Goal: Task Accomplishment & Management: Manage account settings

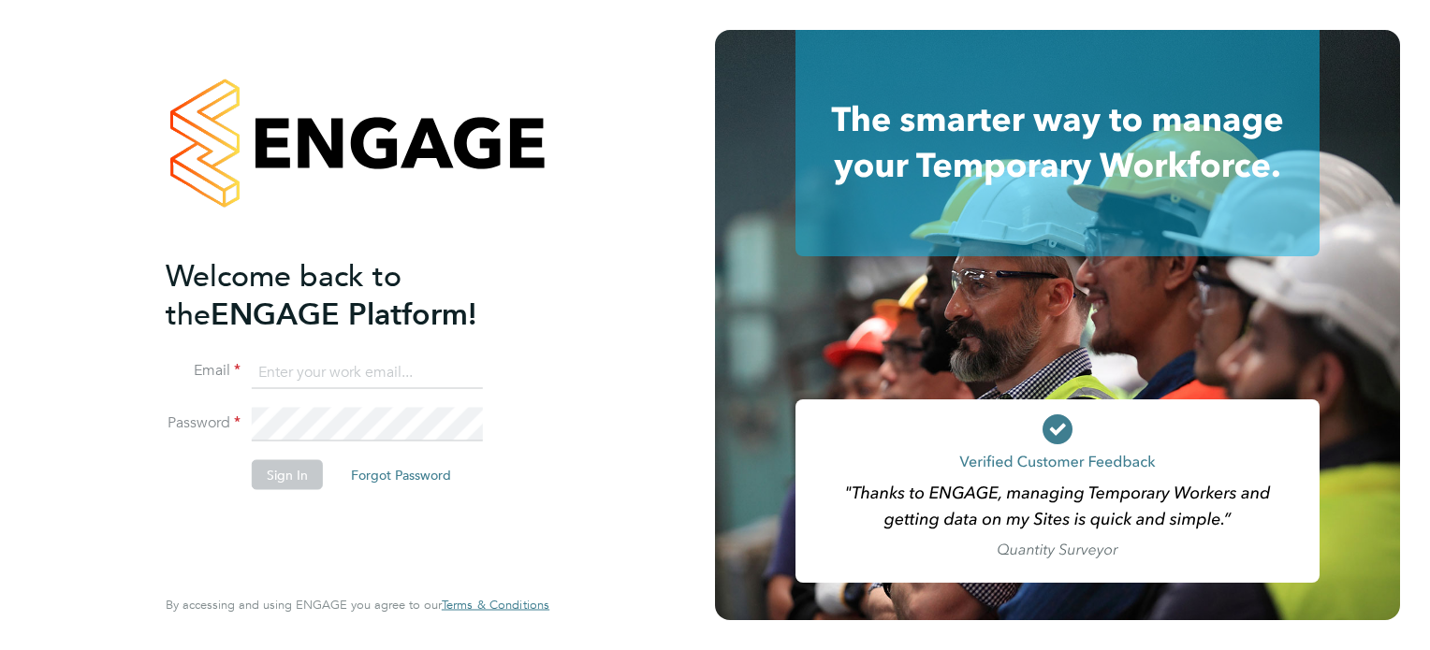
type input "[PERSON_NAME][EMAIL_ADDRESS][PERSON_NAME][DOMAIN_NAME]"
click at [296, 471] on button "Sign In" at bounding box center [287, 474] width 71 height 30
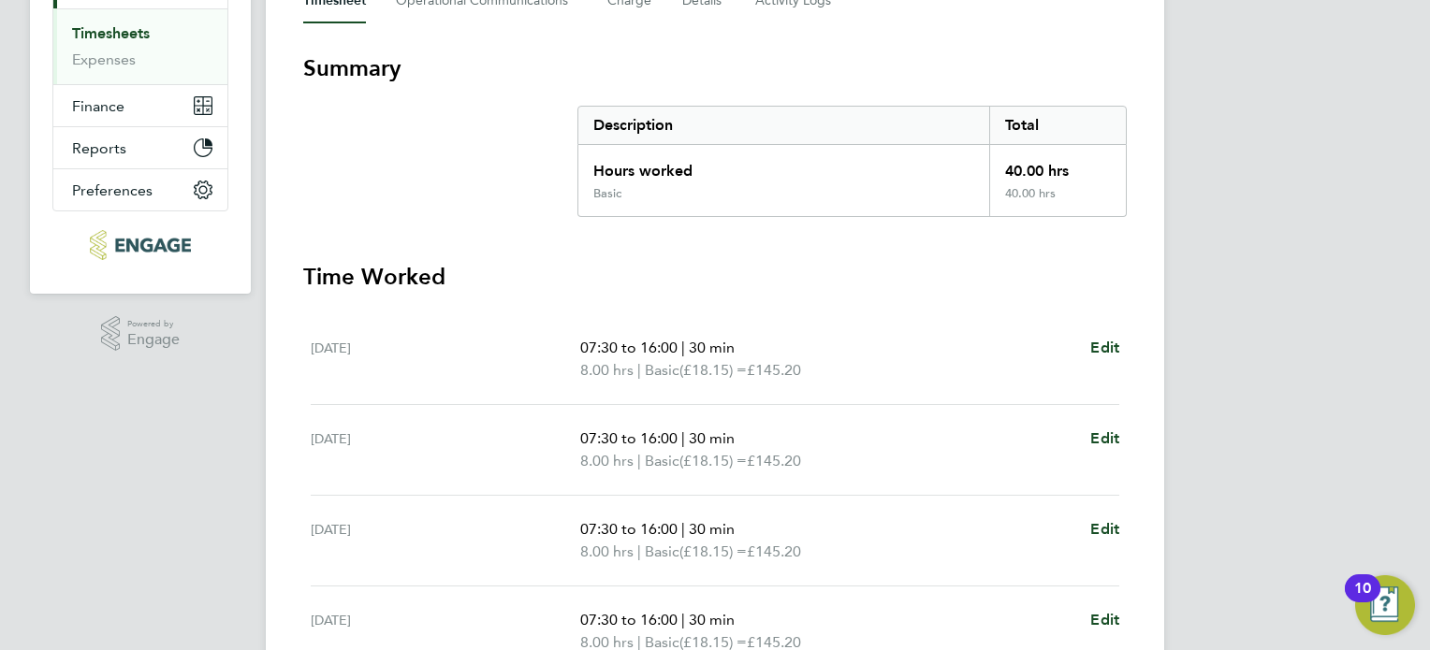
scroll to position [714, 0]
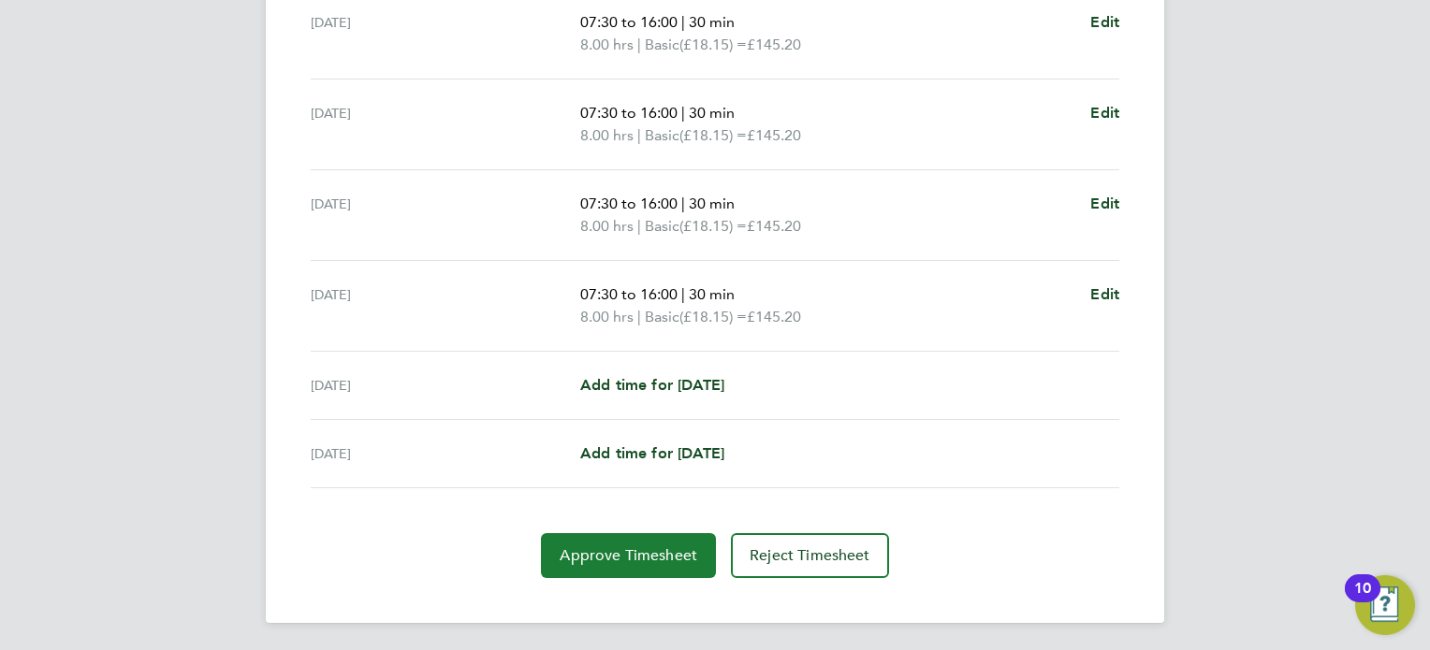
click at [659, 546] on span "Approve Timesheet" at bounding box center [628, 555] width 138 height 19
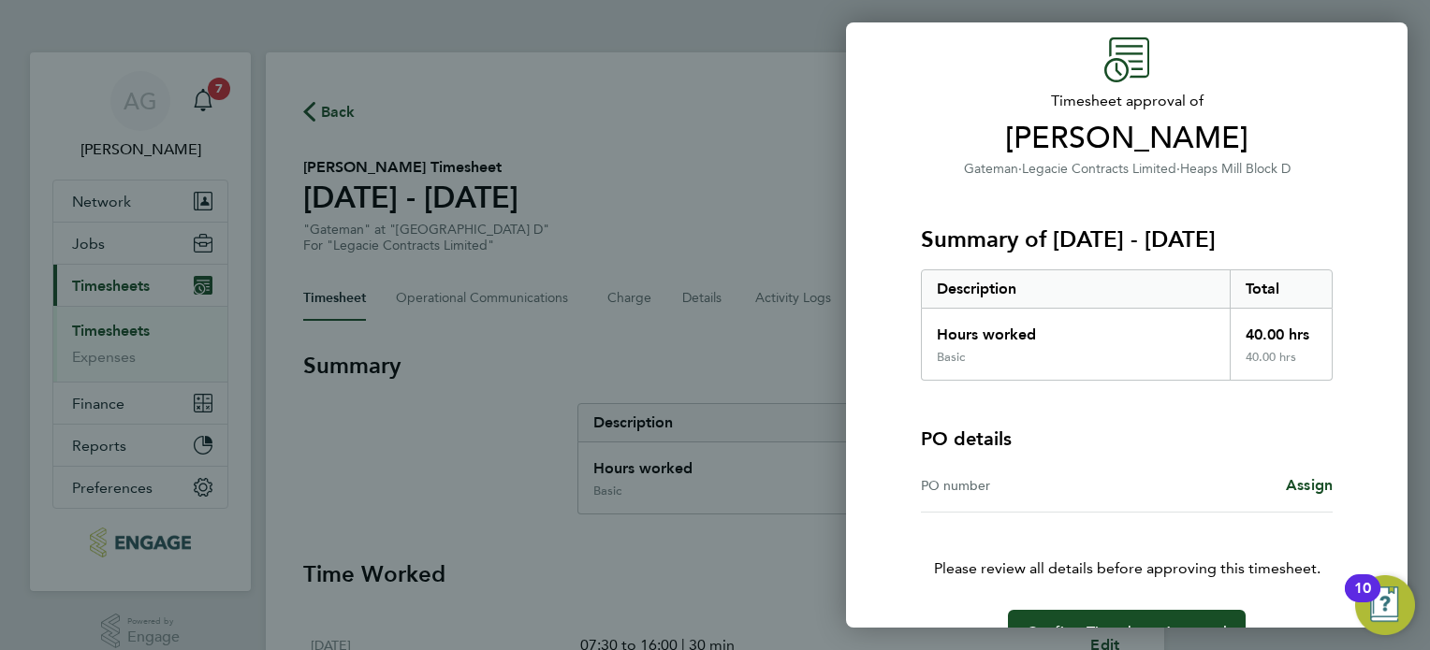
scroll to position [116, 0]
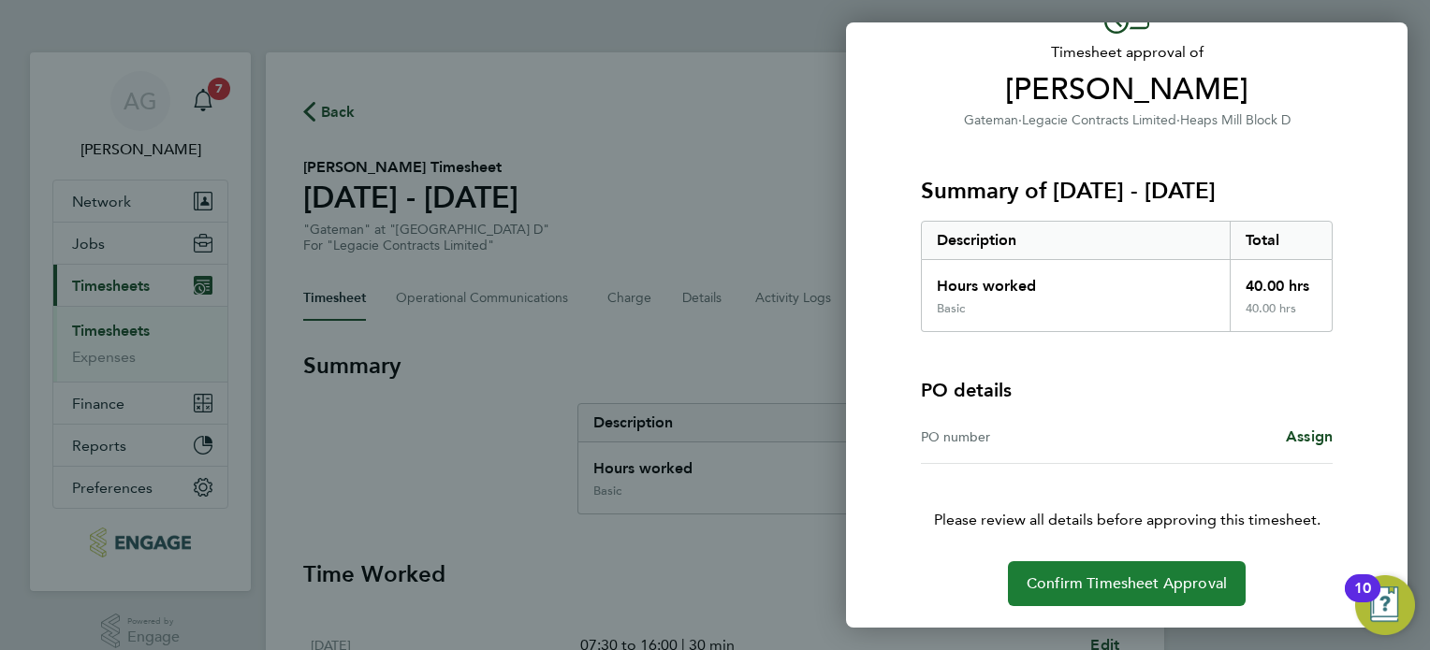
click at [1136, 586] on span "Confirm Timesheet Approval" at bounding box center [1126, 583] width 200 height 19
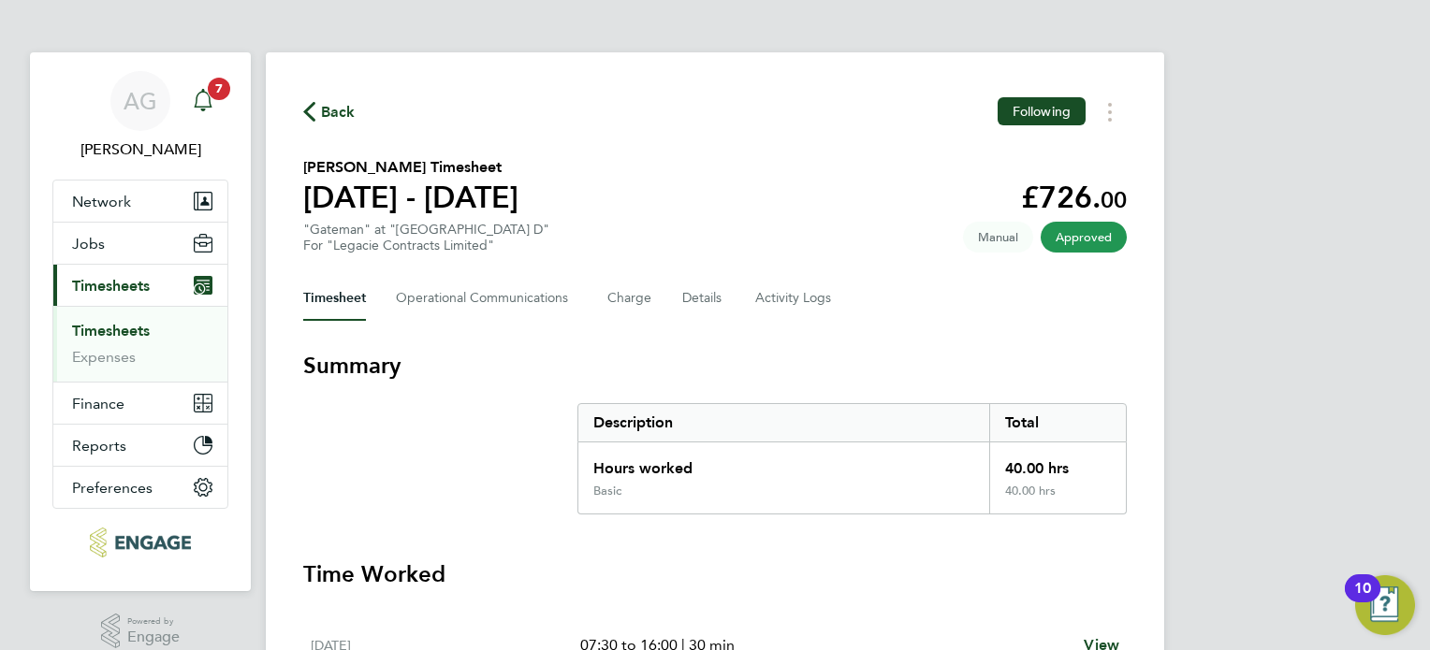
click at [206, 91] on icon "Main navigation" at bounding box center [203, 100] width 22 height 22
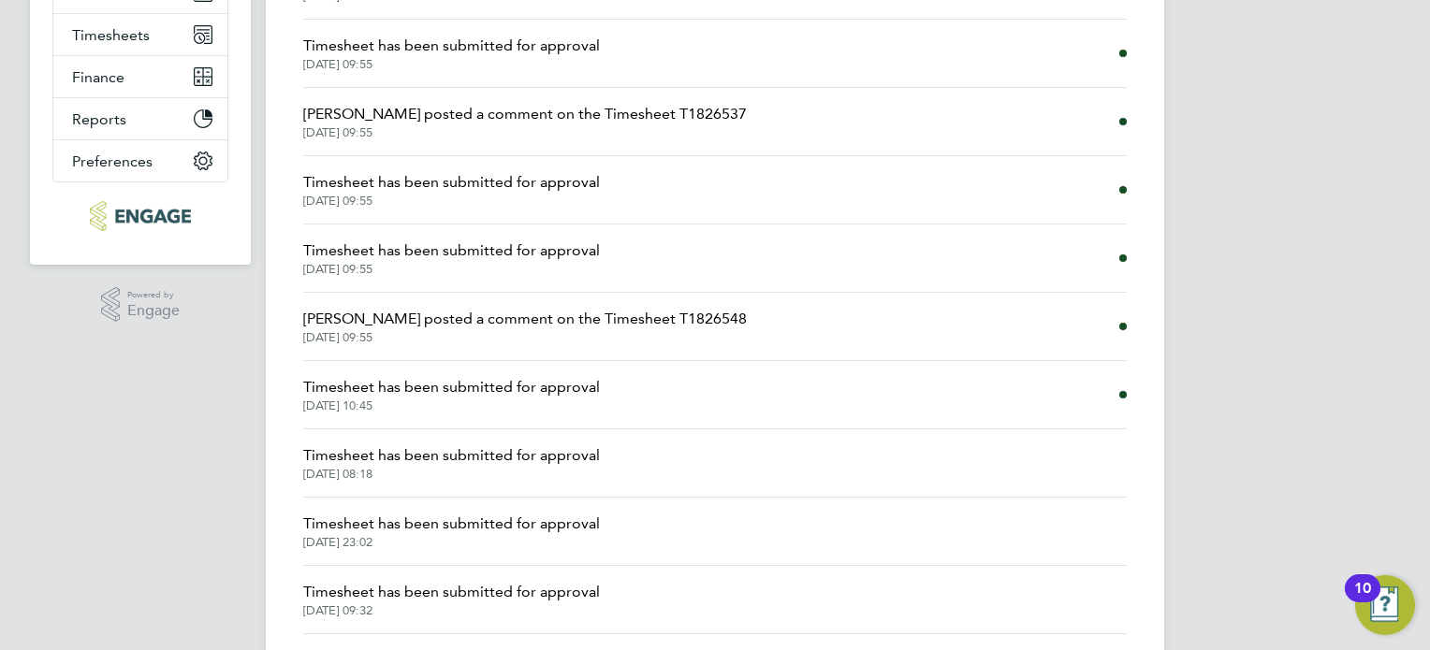
scroll to position [281, 0]
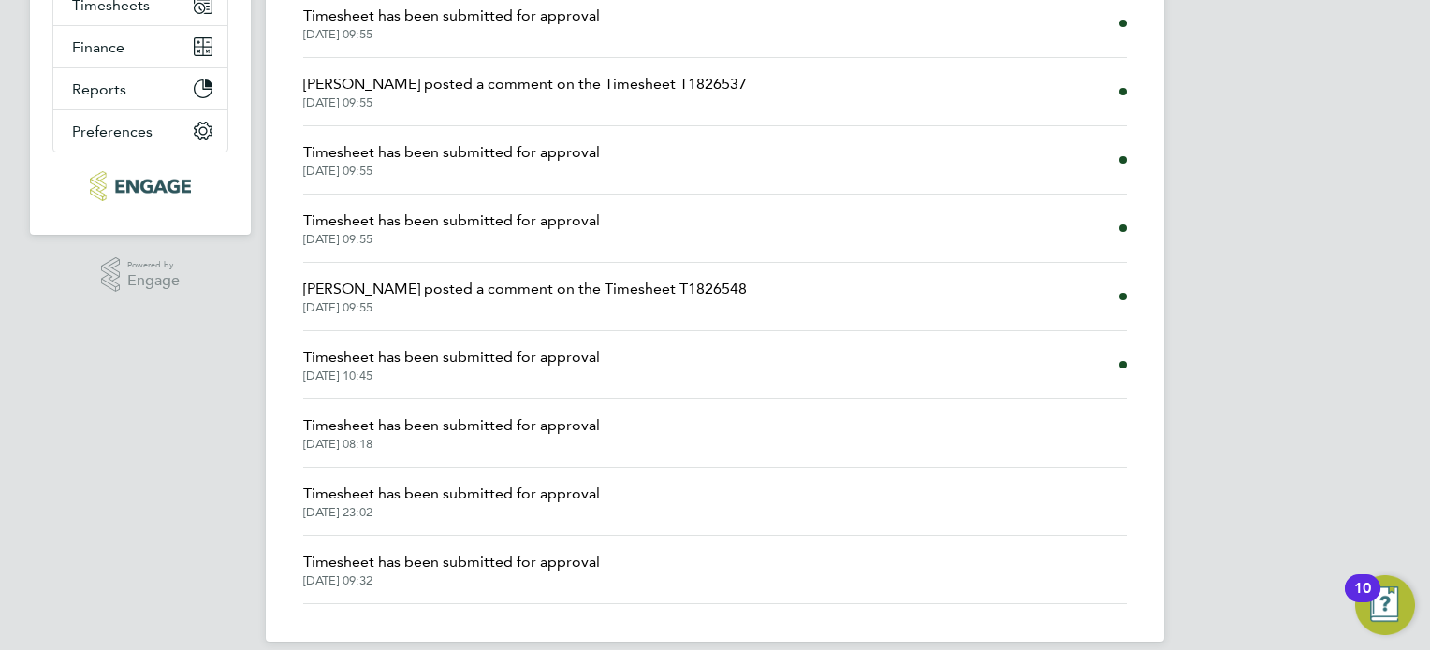
click at [510, 367] on span "Timesheet has been submitted for approval" at bounding box center [451, 357] width 297 height 22
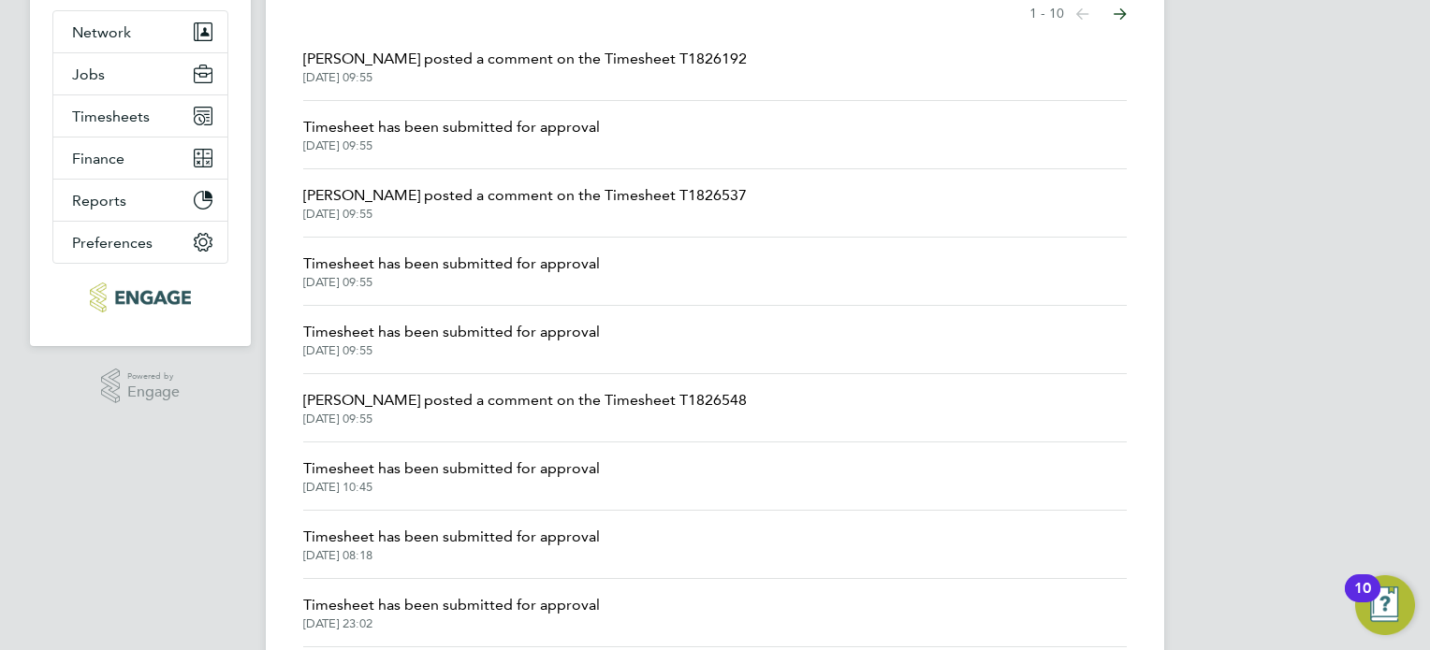
scroll to position [299, 0]
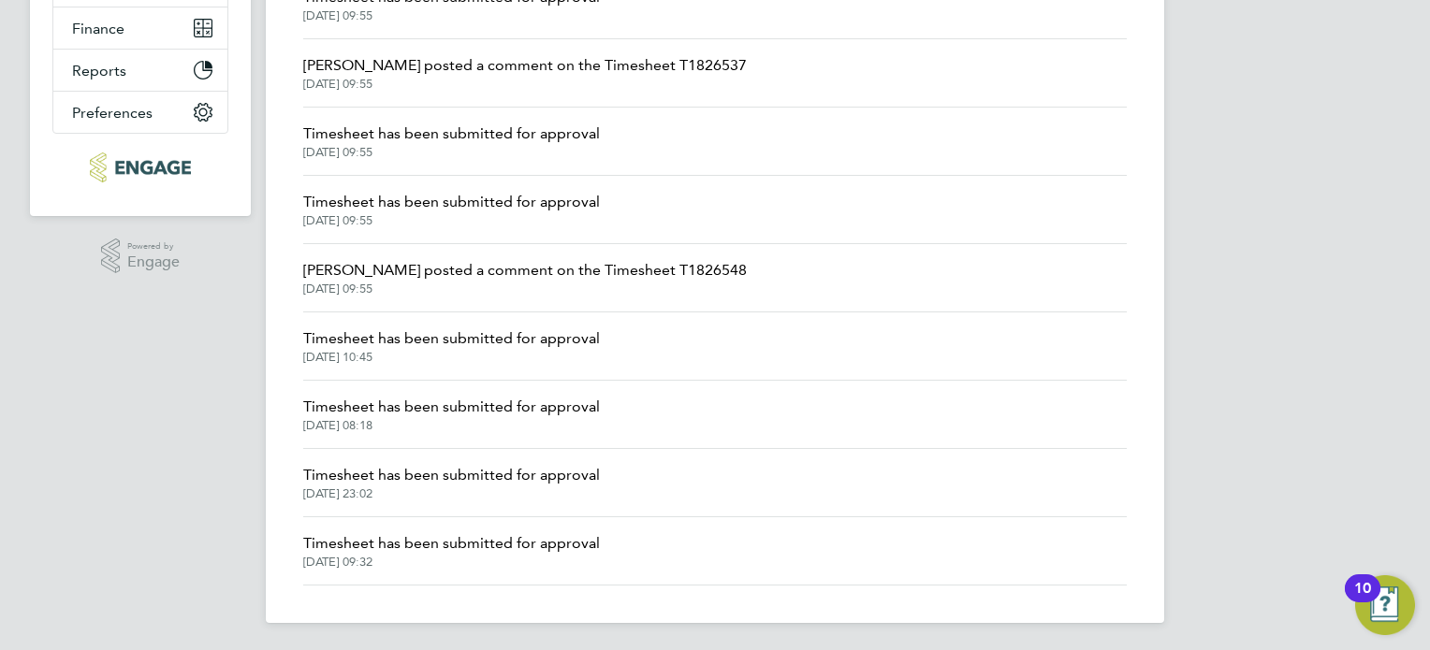
click at [401, 267] on span "[PERSON_NAME] posted a comment on the Timesheet T1826548" at bounding box center [524, 270] width 443 height 22
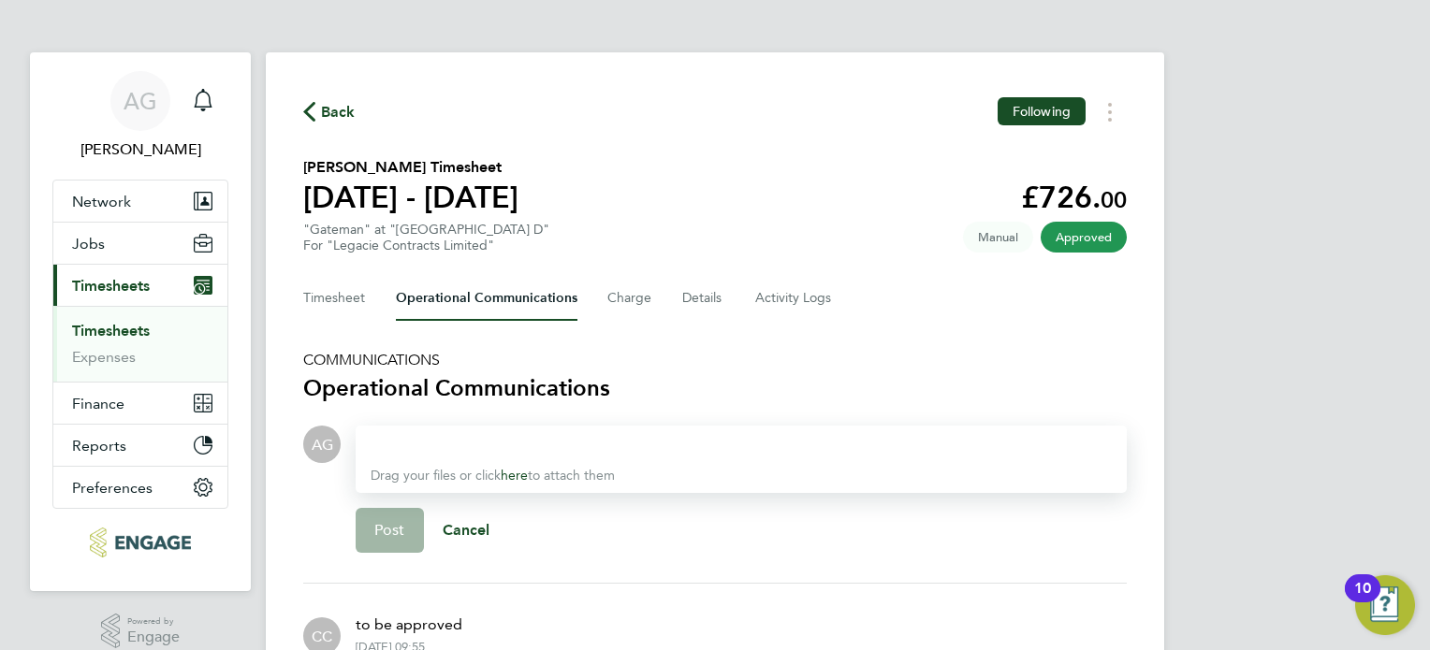
scroll to position [299, 0]
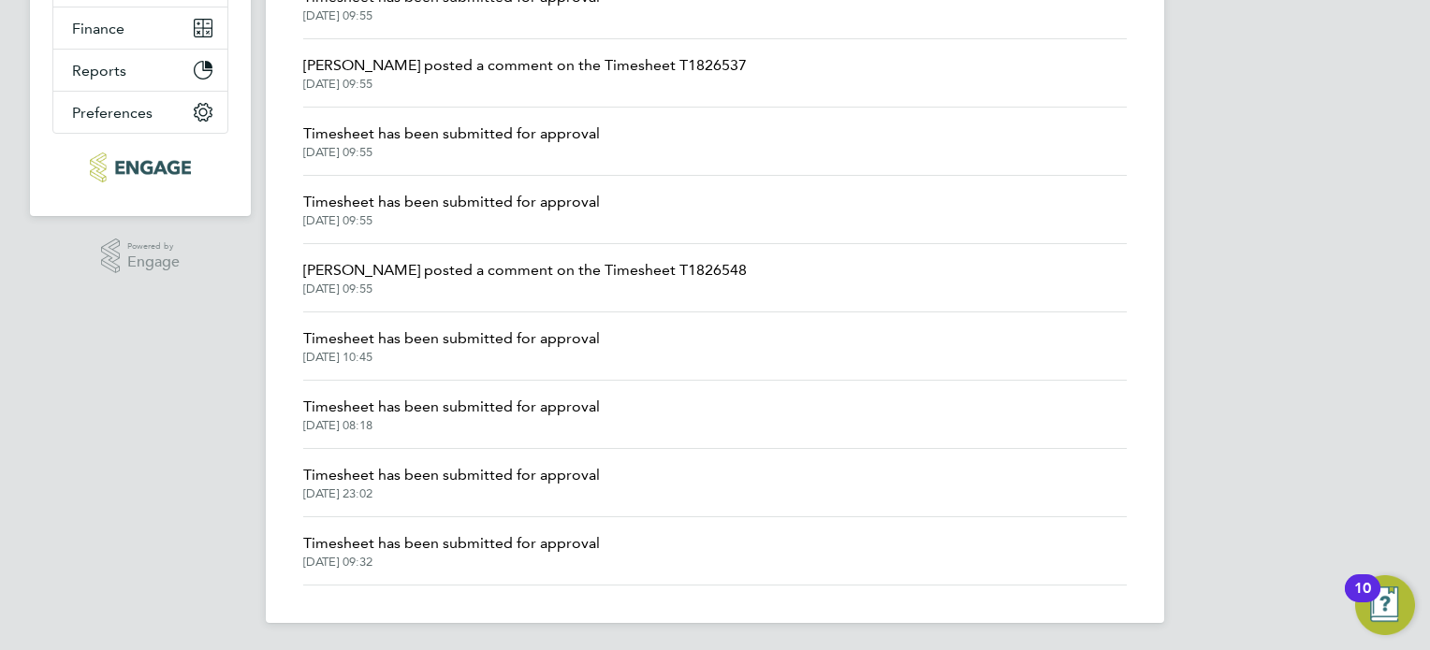
click at [463, 145] on span "[DATE] 09:55" at bounding box center [451, 152] width 297 height 15
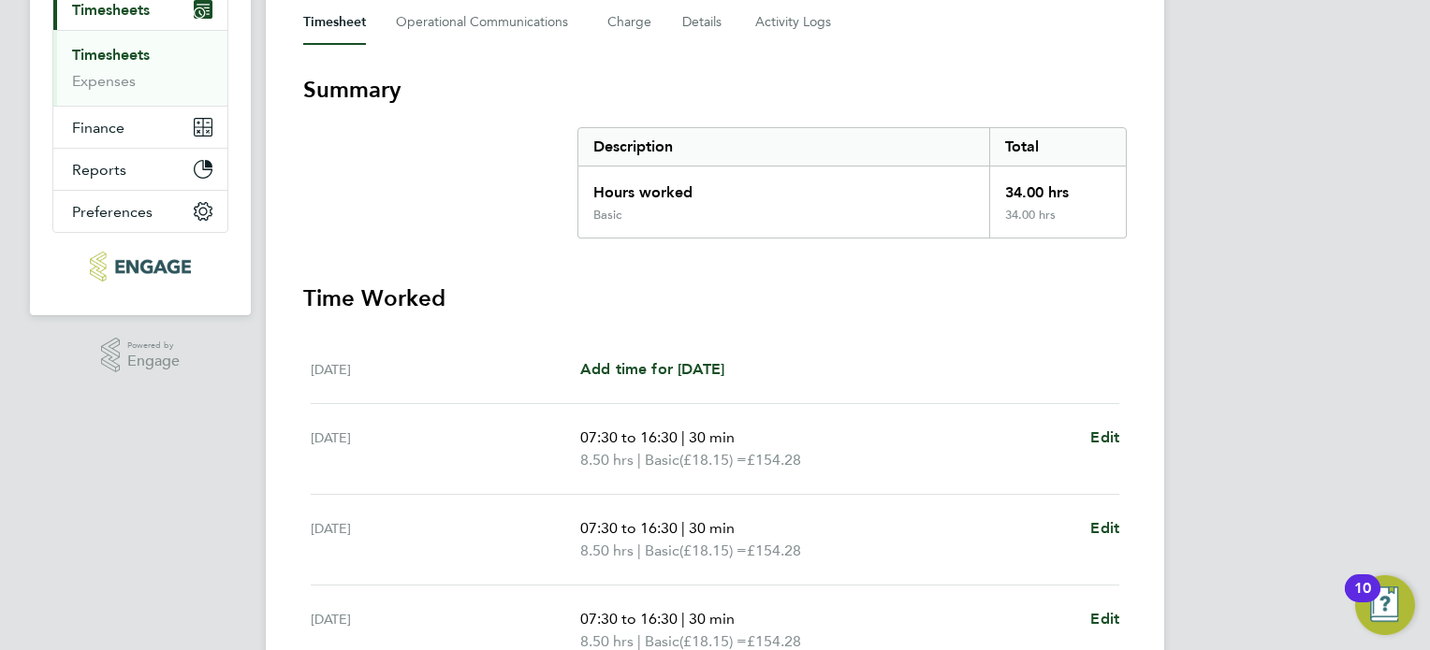
scroll to position [374, 0]
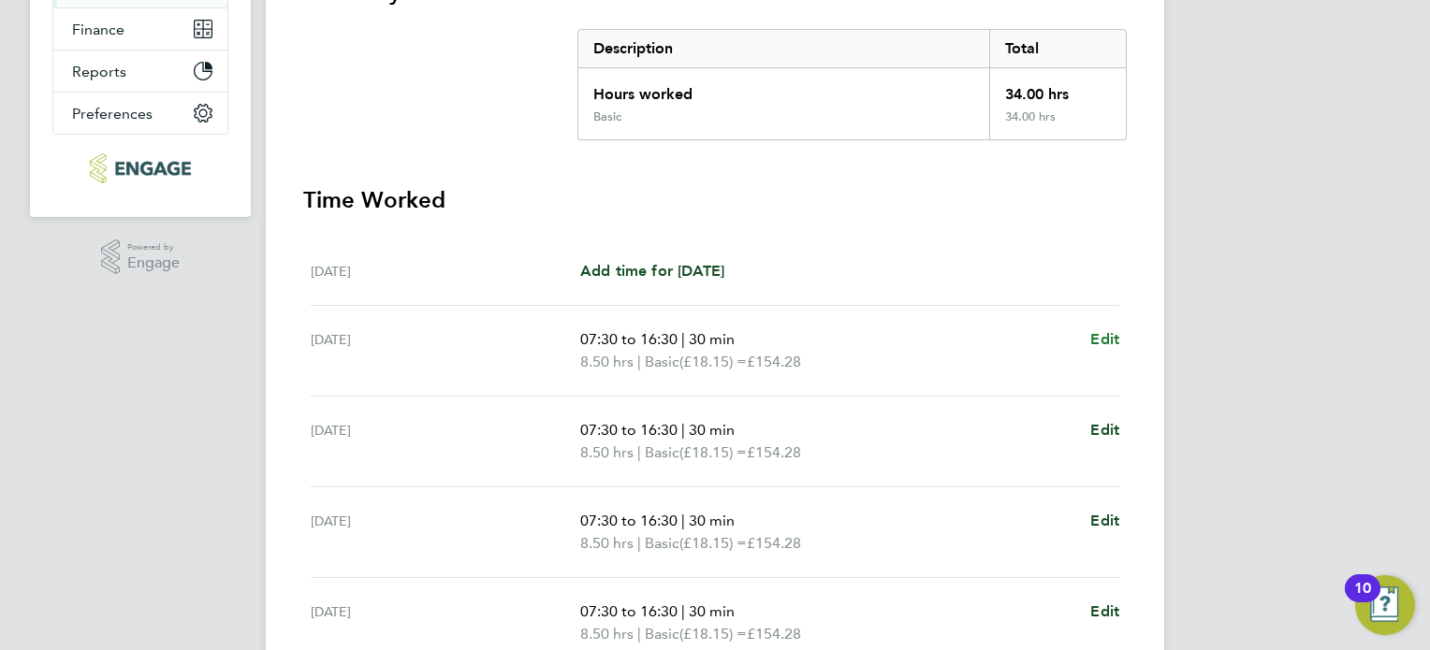
click at [1108, 335] on span "Edit" at bounding box center [1104, 339] width 29 height 18
select select "30"
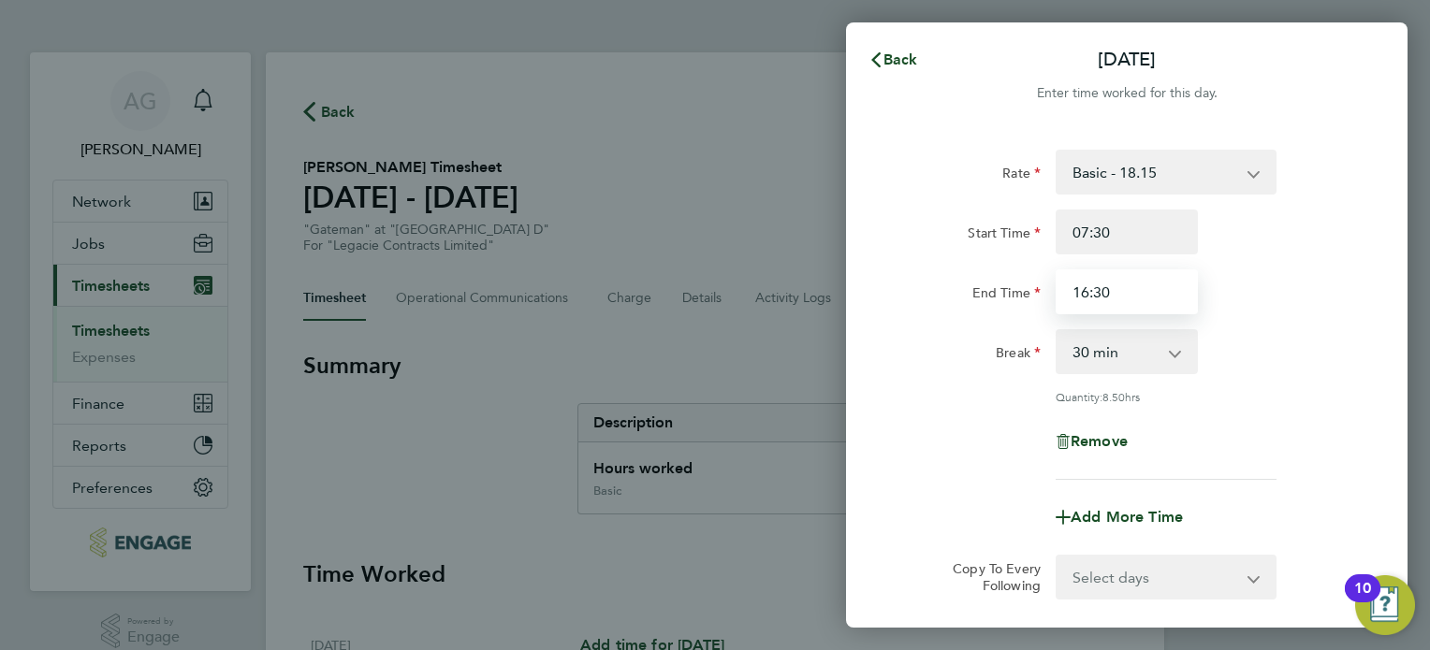
click at [1105, 294] on input "16:30" at bounding box center [1126, 291] width 142 height 45
type input "16:00"
click at [975, 479] on app-timesheet-line-form-group "Rate Basic - 18.15 Start Time 07:30 End Time 16:00 Break 0 min 15 min 30 min 45…" at bounding box center [1126, 345] width 457 height 390
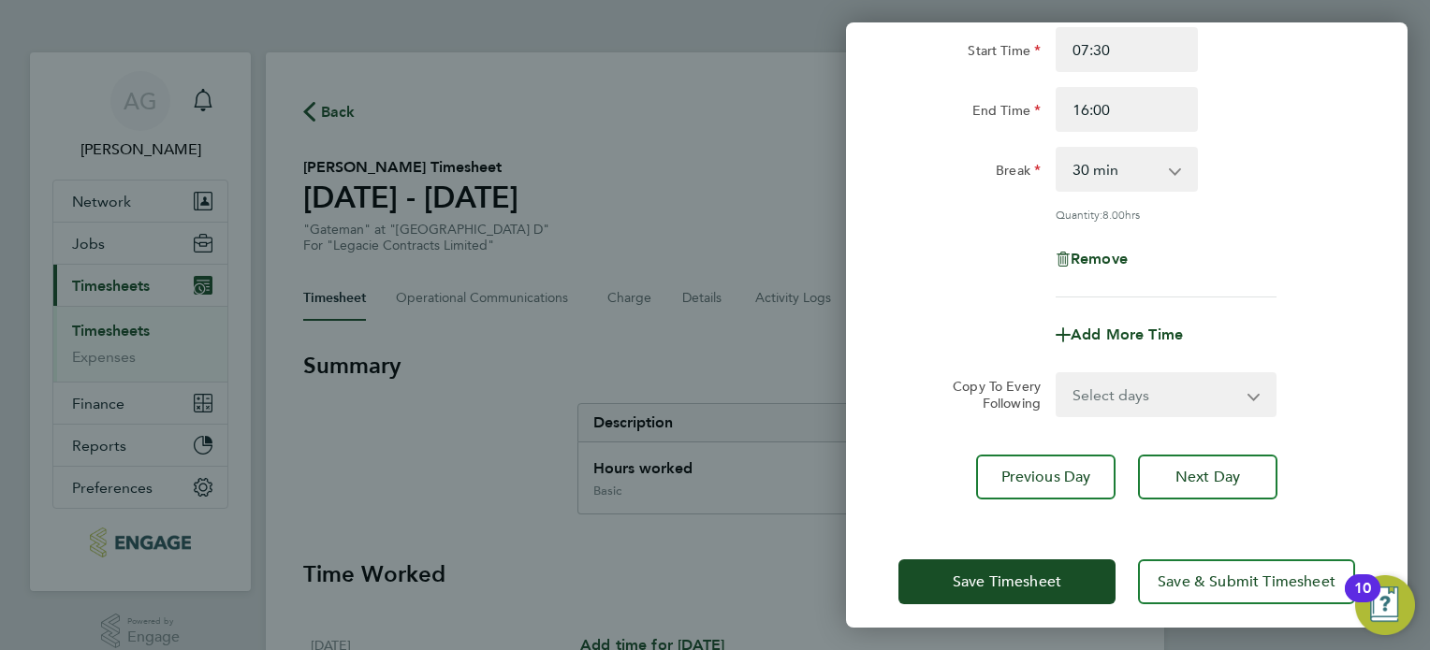
scroll to position [194, 0]
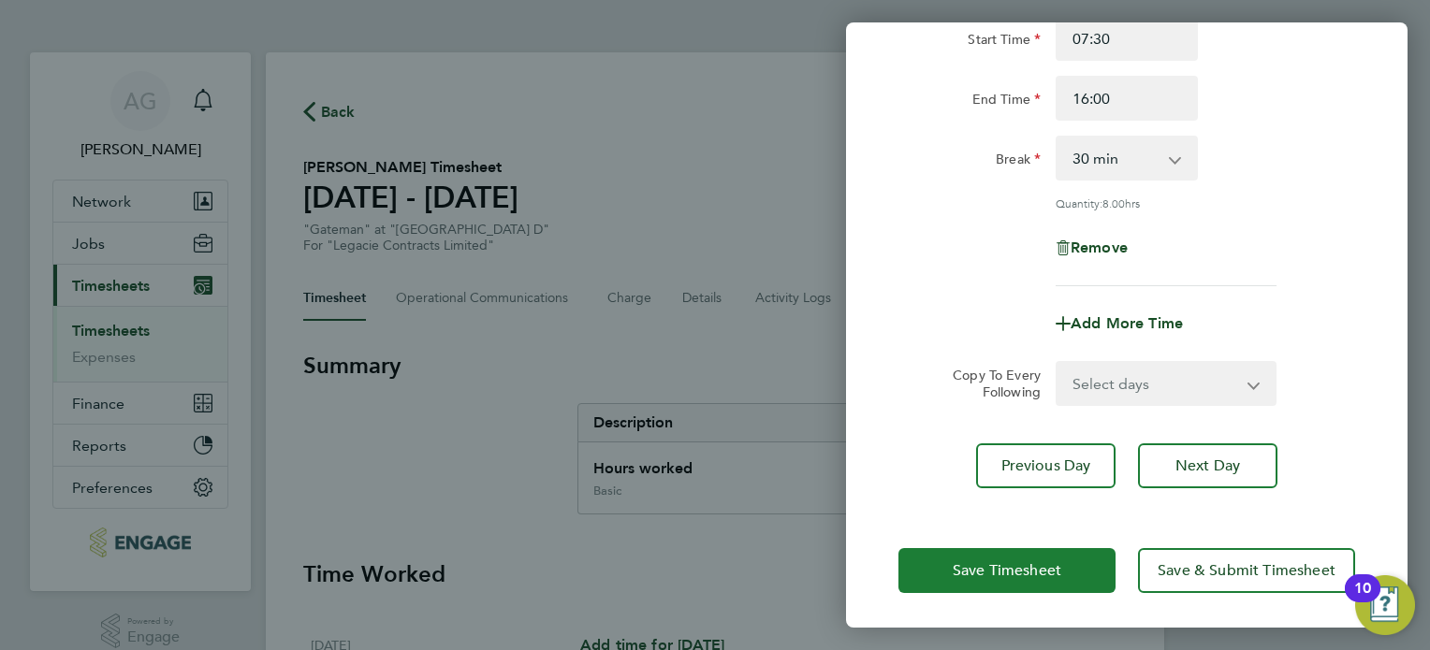
click at [1063, 560] on button "Save Timesheet" at bounding box center [1006, 570] width 217 height 45
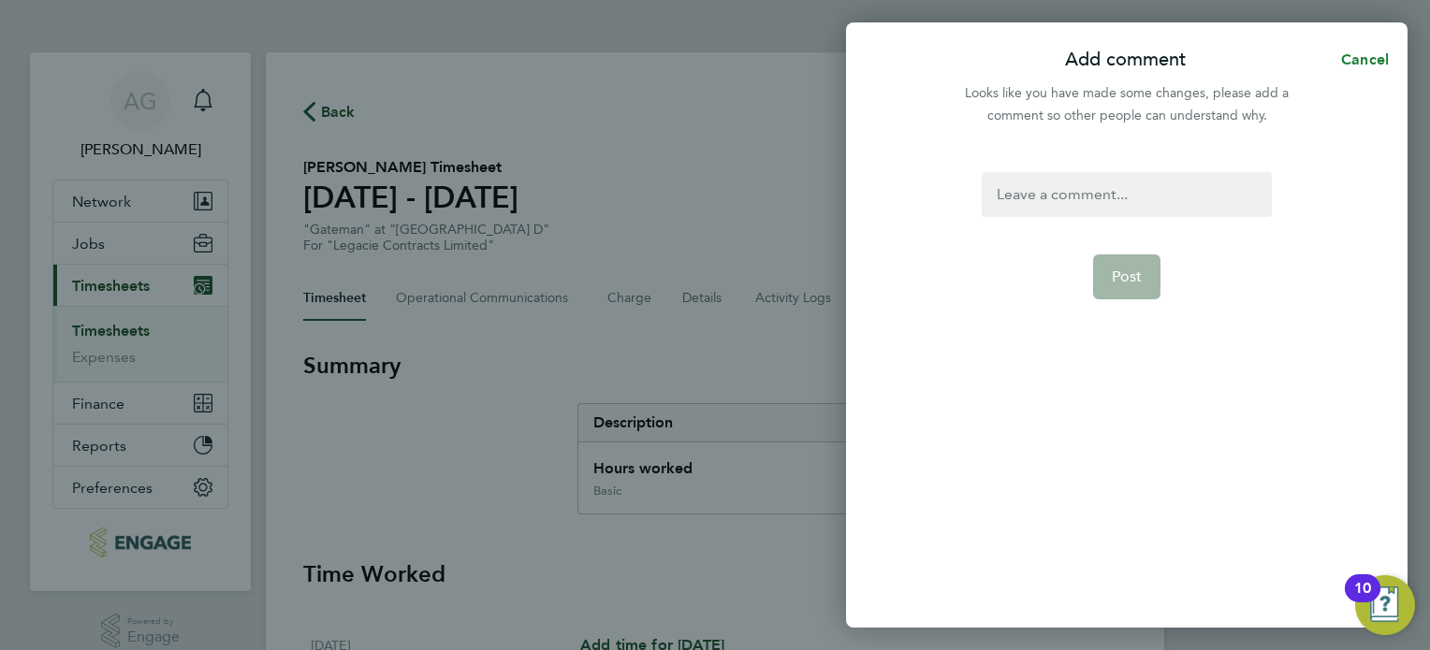
click at [1358, 63] on span "Cancel" at bounding box center [1361, 60] width 53 height 18
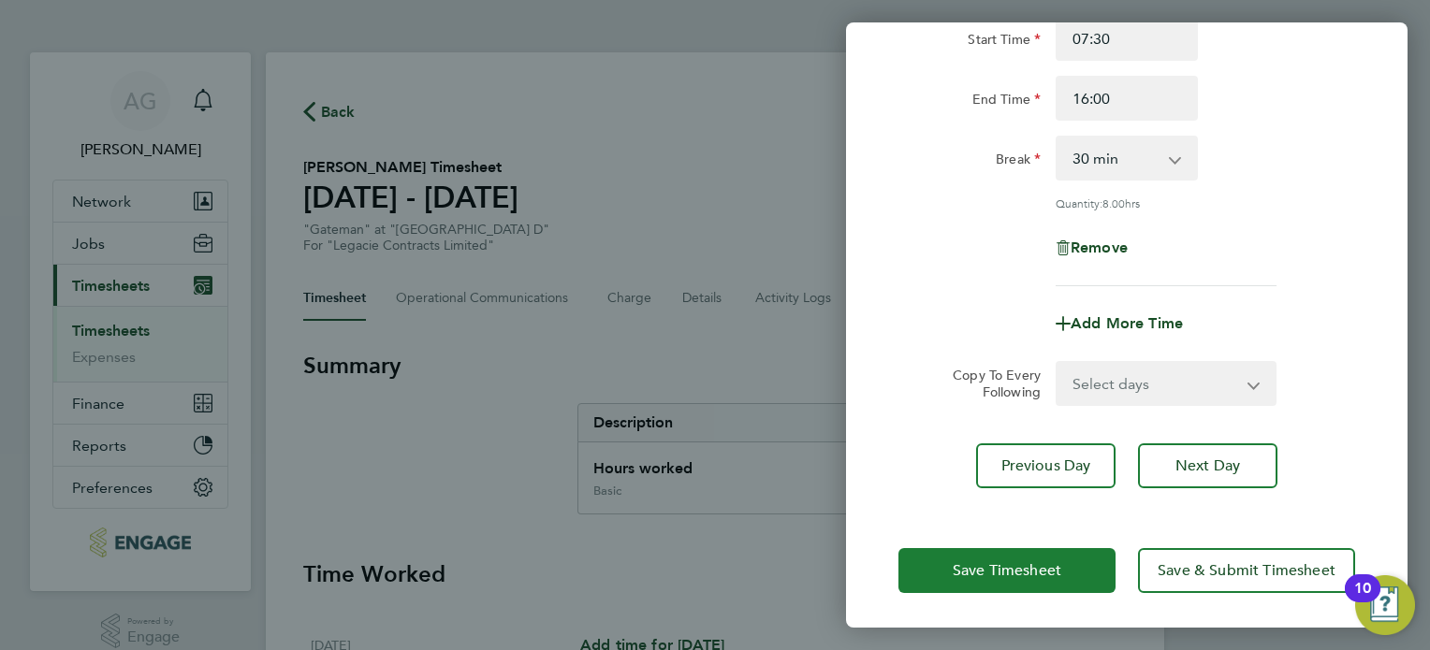
click at [1006, 552] on button "Save Timesheet" at bounding box center [1006, 570] width 217 height 45
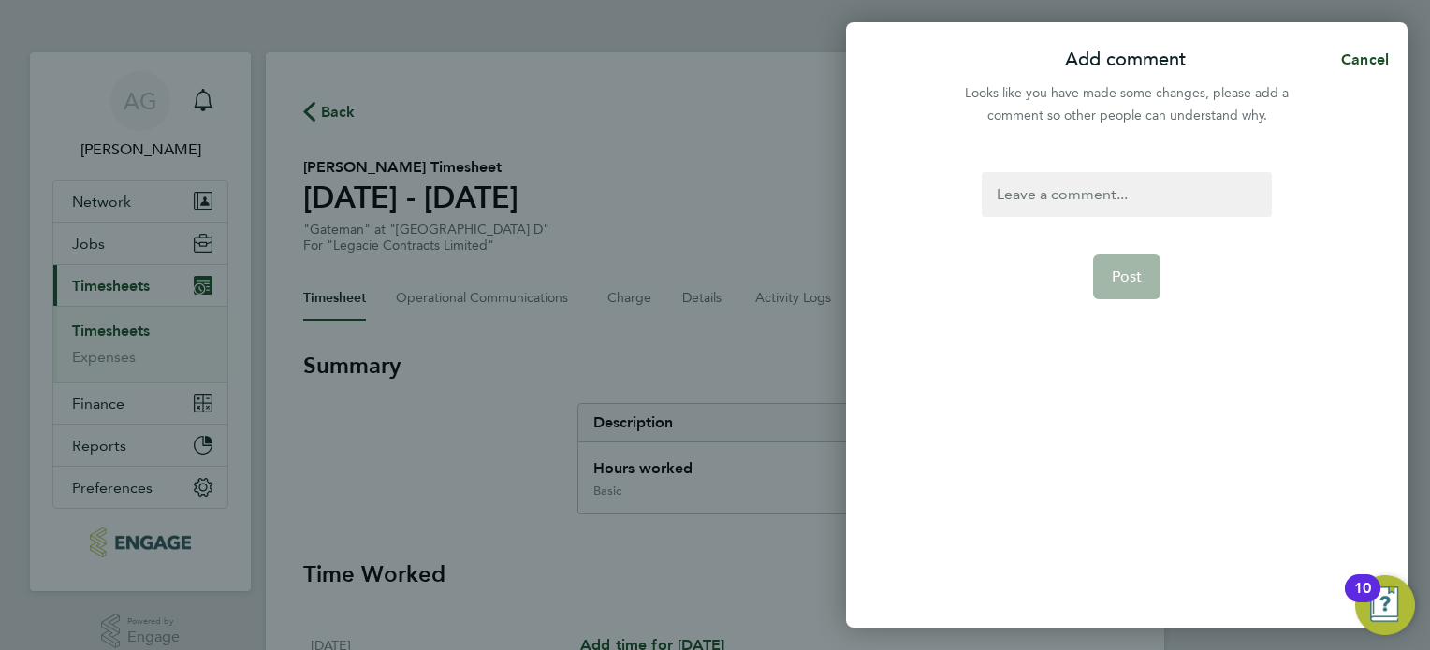
click at [1048, 183] on div at bounding box center [1125, 194] width 289 height 45
click at [1015, 196] on div at bounding box center [1125, 194] width 289 height 45
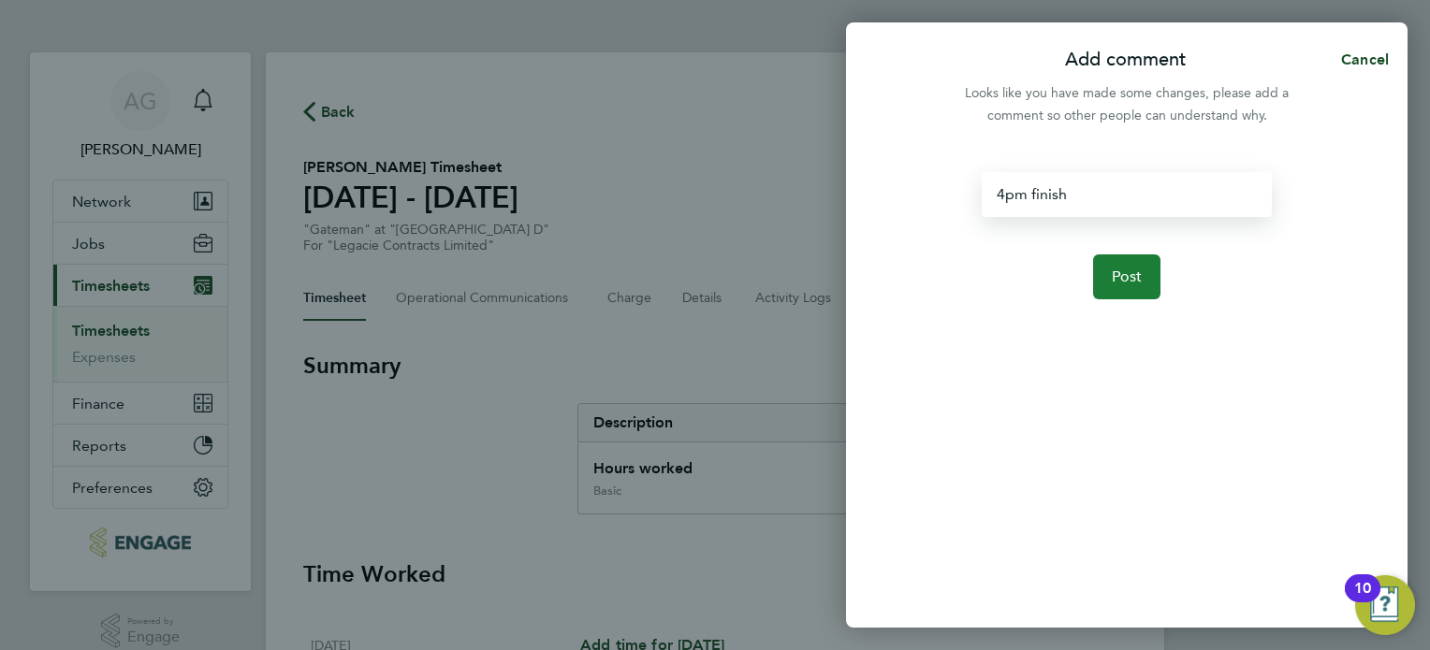
click at [1127, 269] on span "Post" at bounding box center [1126, 277] width 31 height 19
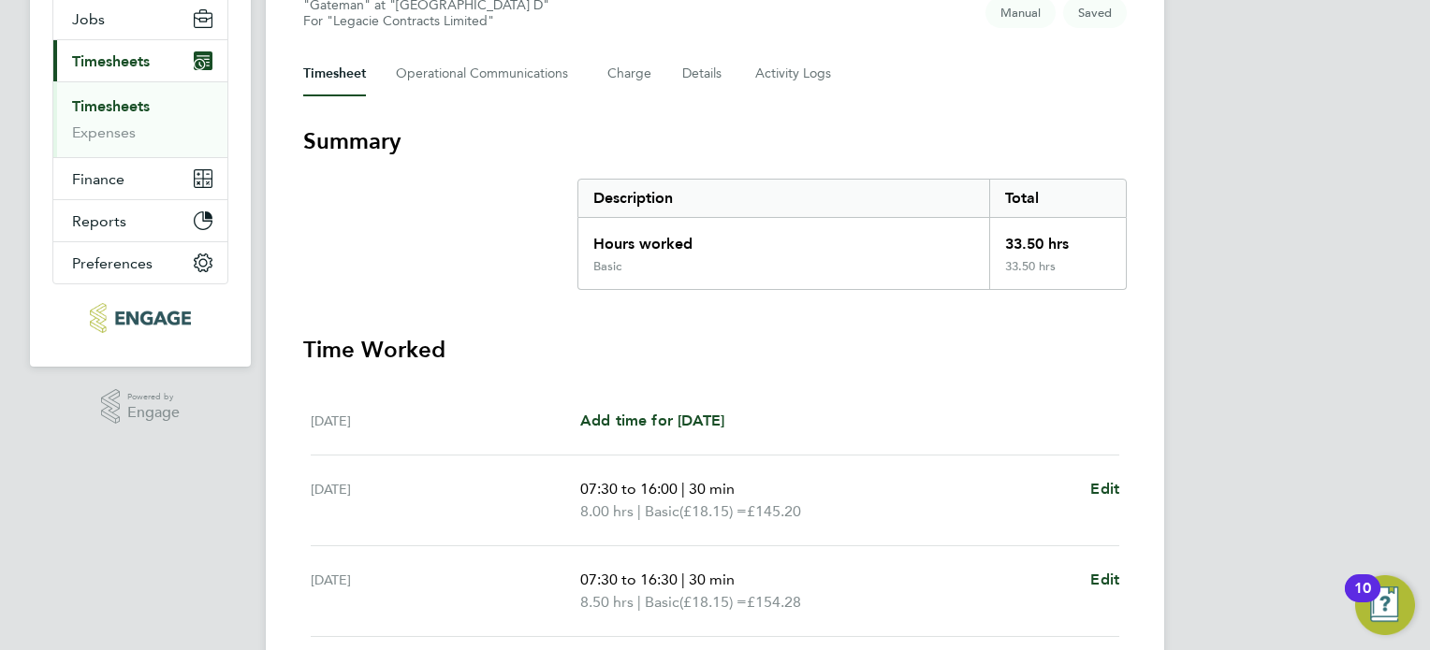
scroll to position [374, 0]
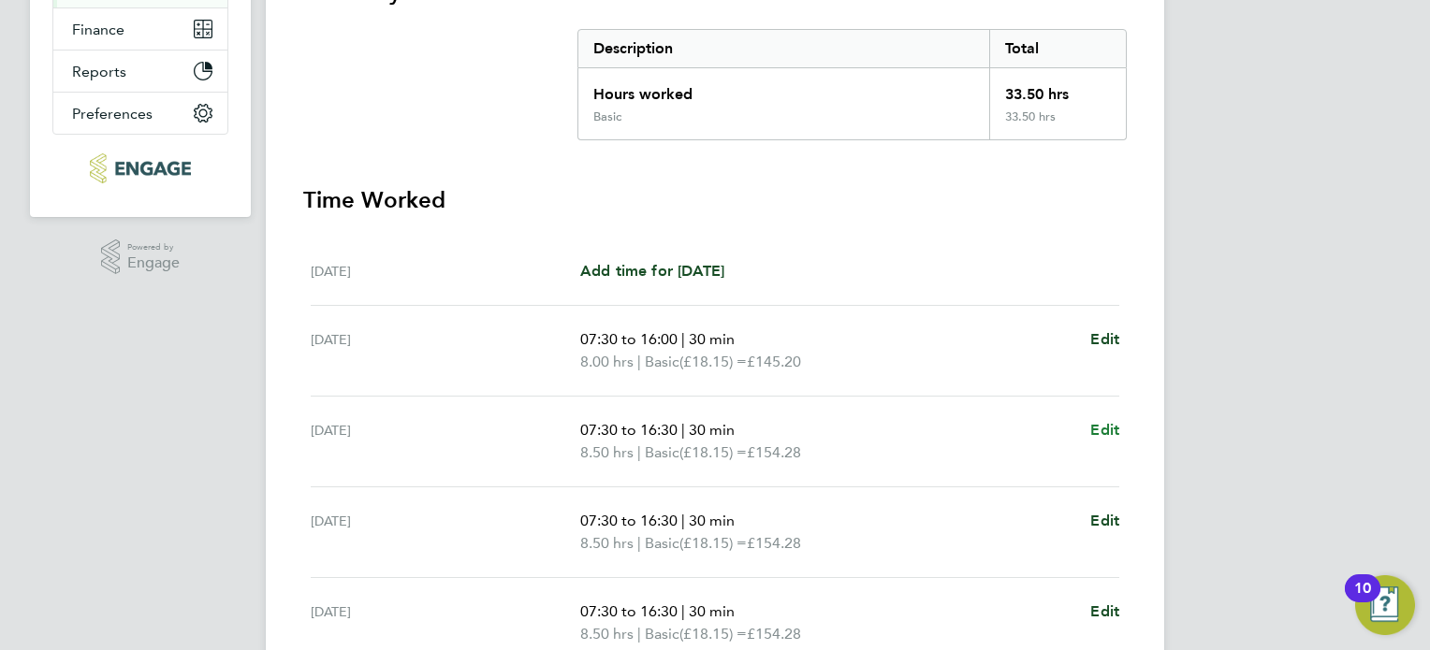
click at [1102, 425] on span "Edit" at bounding box center [1104, 430] width 29 height 18
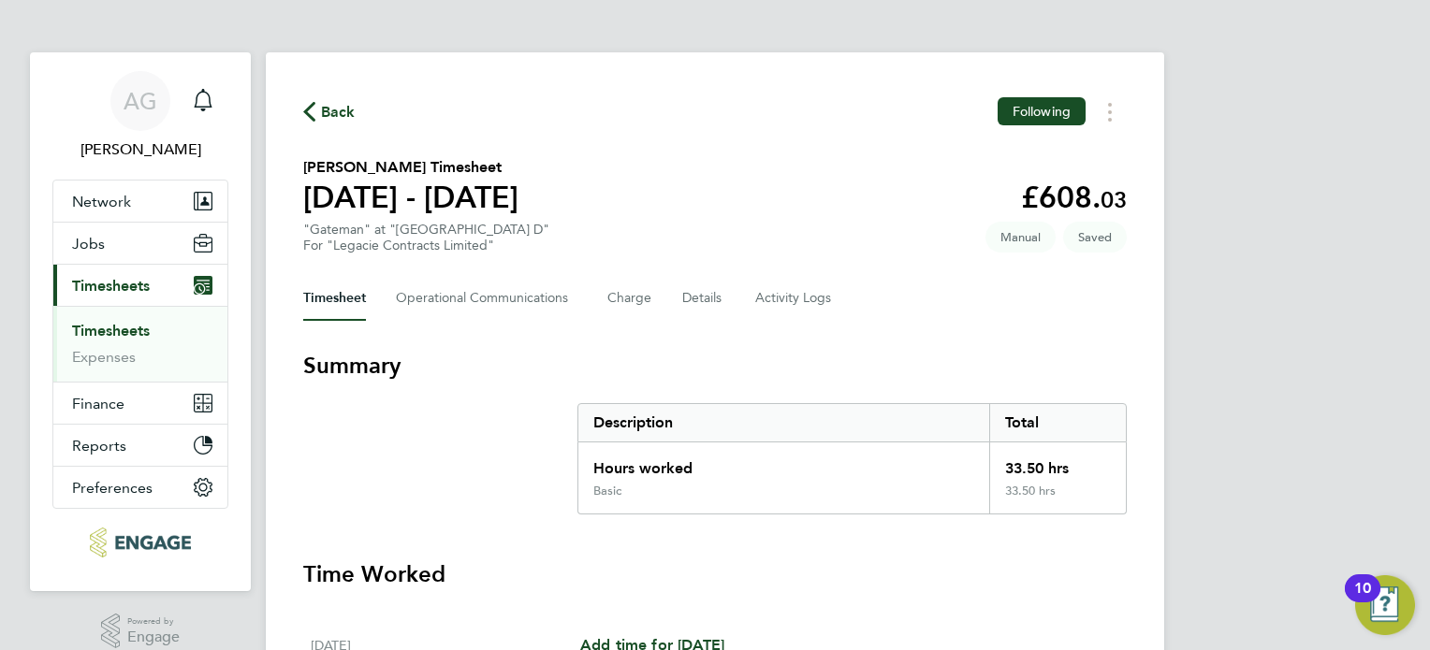
select select "30"
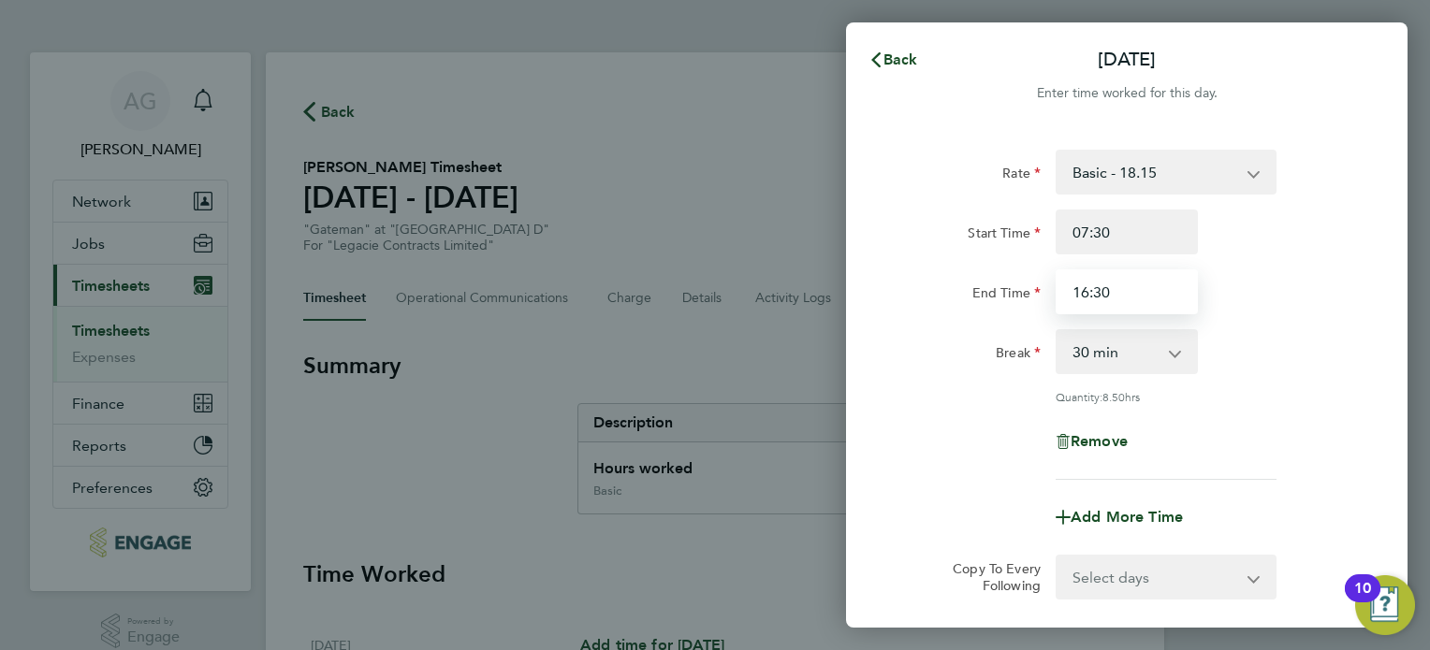
click at [1125, 298] on input "16:30" at bounding box center [1126, 291] width 142 height 45
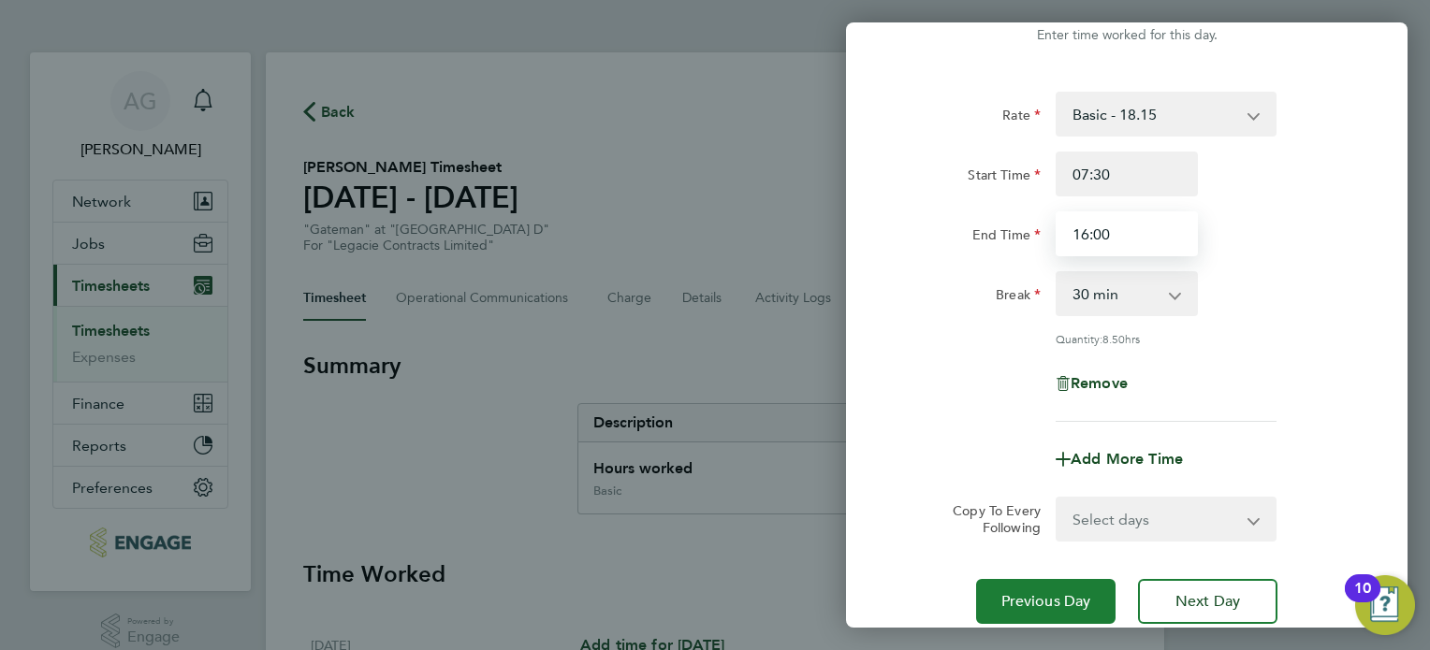
scroll to position [194, 0]
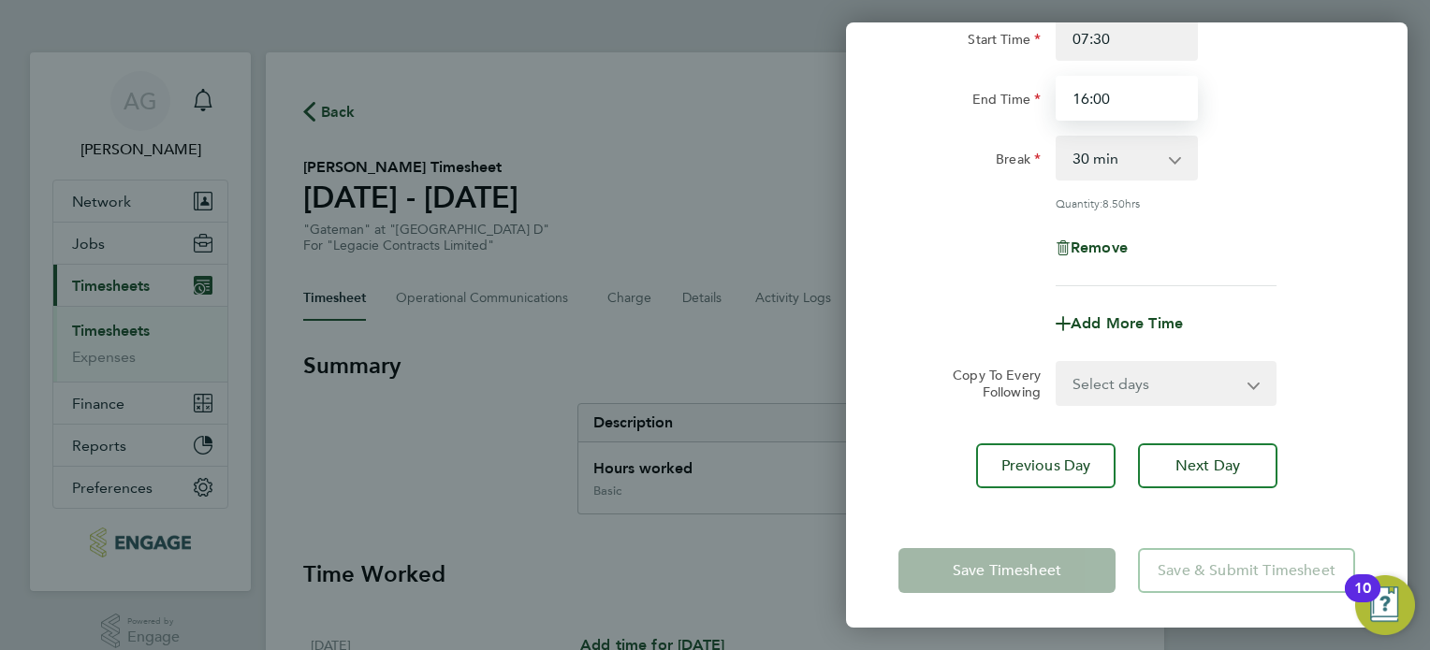
type input "16:00"
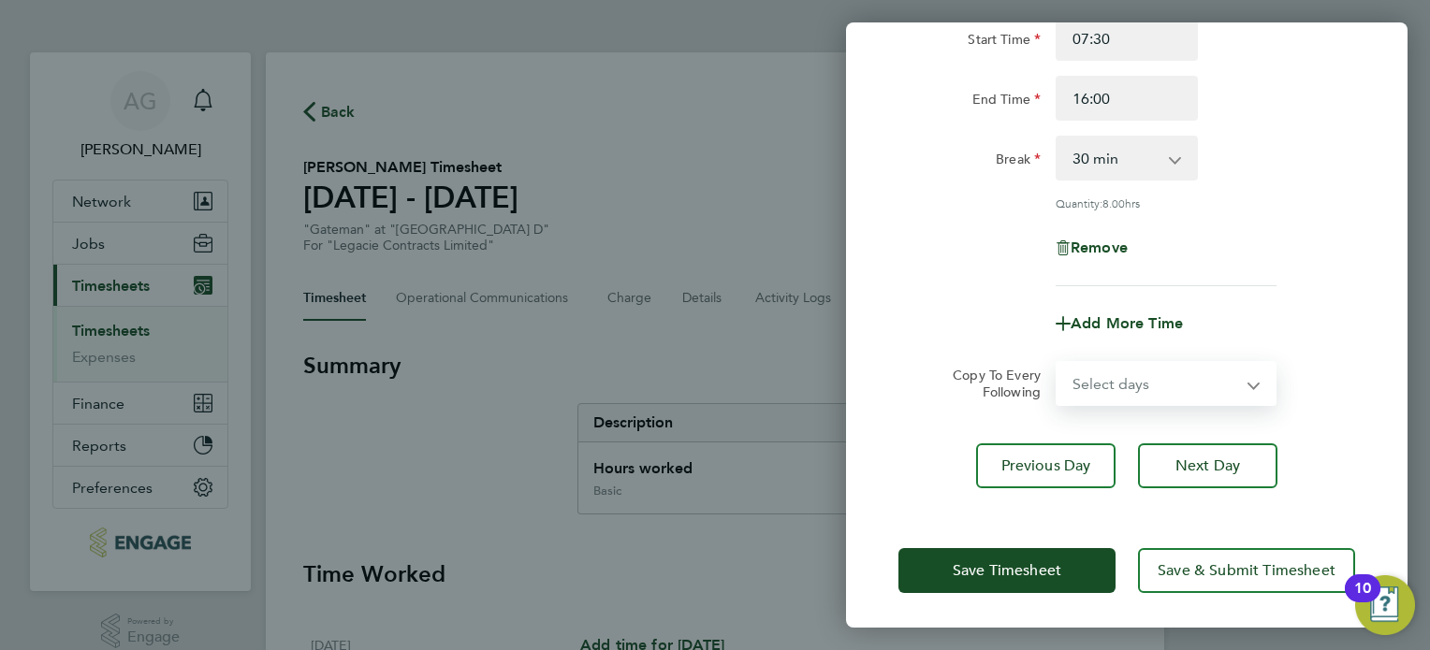
click at [1171, 373] on select "Select days Day Weekday (Mon-Fri) Weekend (Sat-Sun) [DATE] [DATE] [DATE] [DATE]" at bounding box center [1155, 383] width 196 height 41
select select "WEEKDAY"
click at [1057, 363] on select "Select days Day Weekday (Mon-Fri) Weekend (Sat-Sun) [DATE] [DATE] [DATE] [DATE]" at bounding box center [1155, 383] width 196 height 41
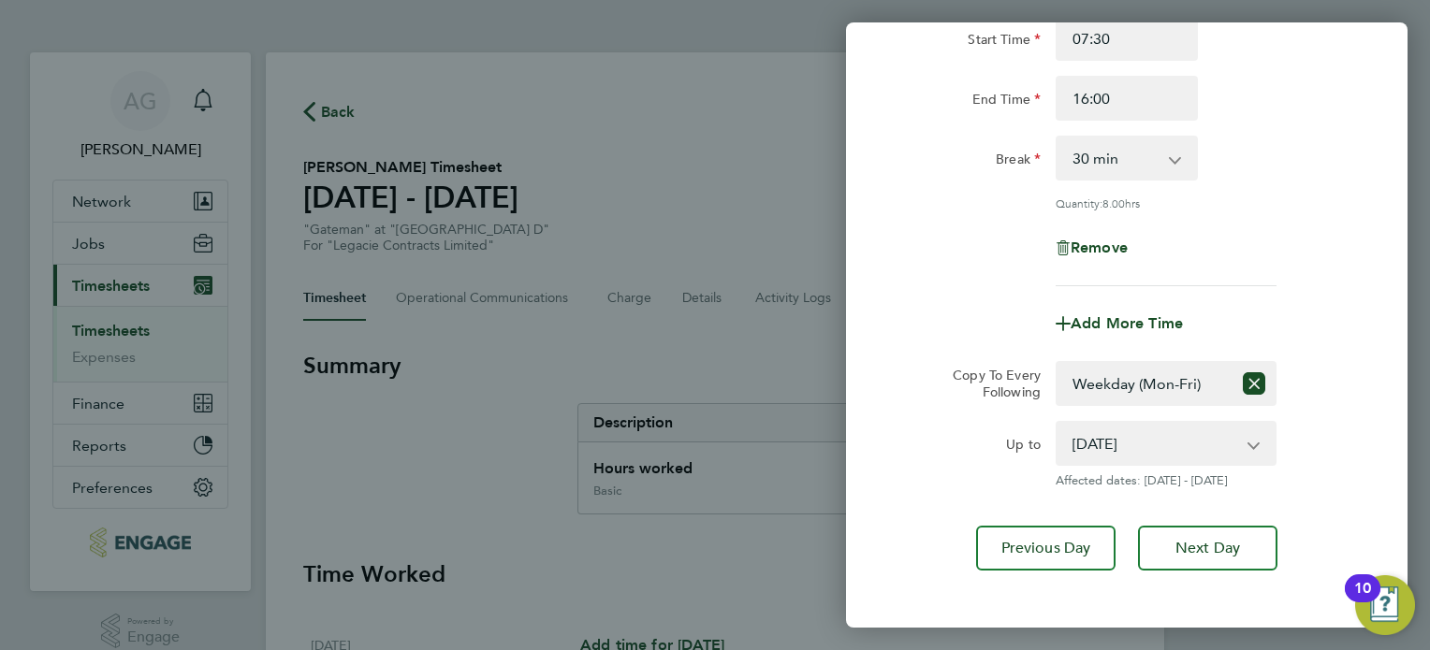
click at [973, 457] on div "Up to" at bounding box center [969, 454] width 157 height 67
click at [1198, 448] on select "[DATE] [DATE] [DATE] [DATE]" at bounding box center [1154, 443] width 195 height 41
select select "[DATE]"
click at [1057, 423] on select "[DATE] [DATE] [DATE] [DATE]" at bounding box center [1154, 443] width 195 height 41
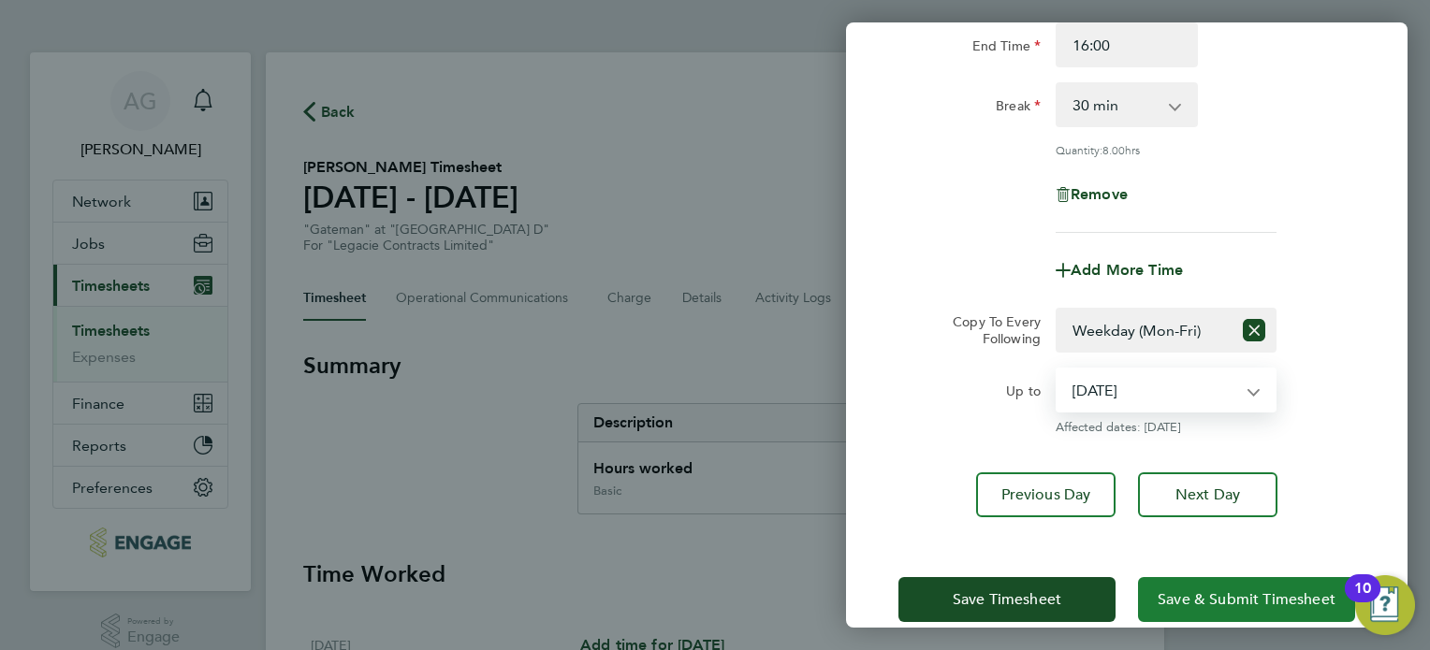
scroll to position [276, 0]
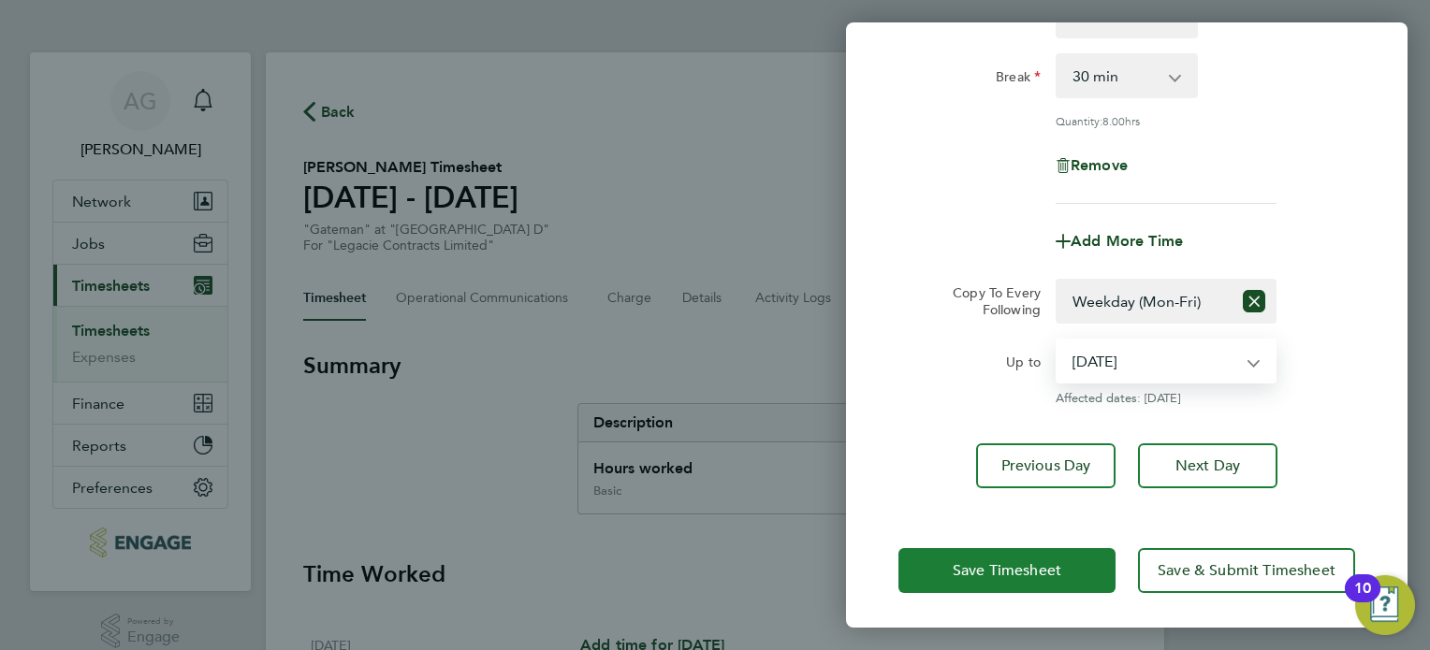
click at [1047, 568] on span "Save Timesheet" at bounding box center [1006, 570] width 109 height 19
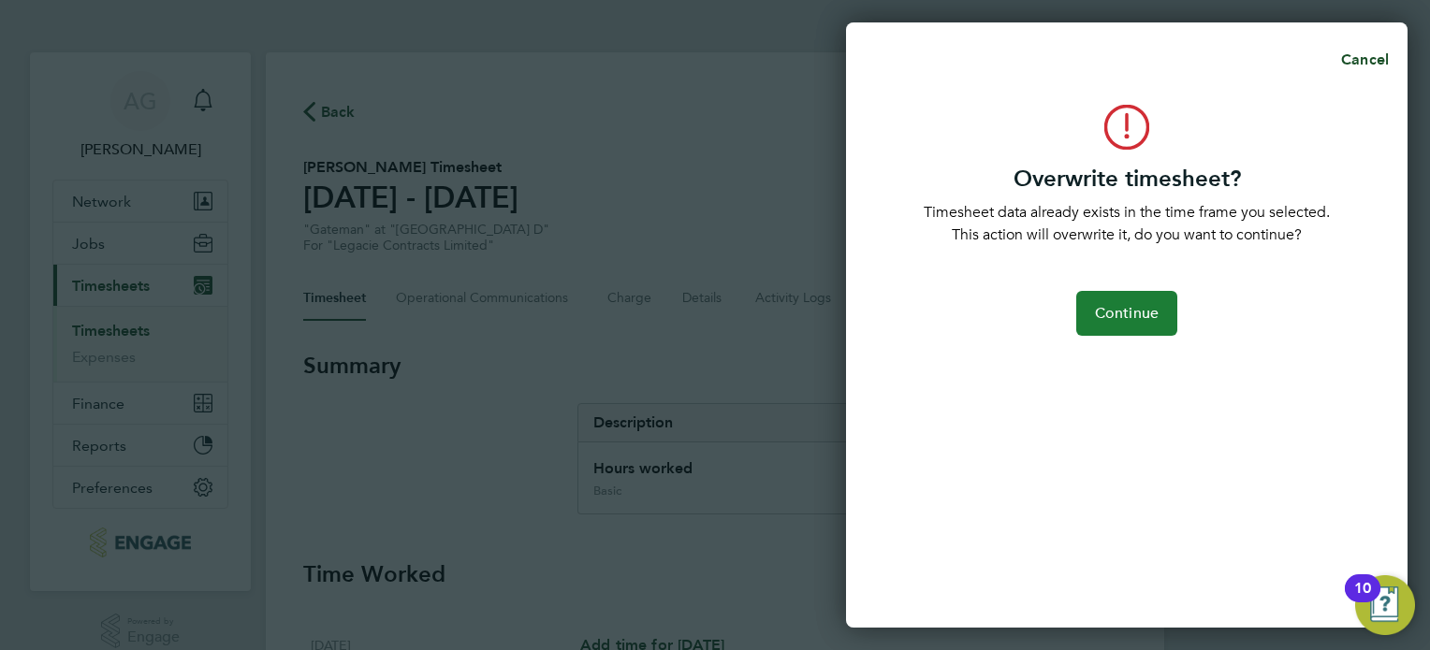
click at [1120, 317] on span "Continue" at bounding box center [1127, 313] width 64 height 19
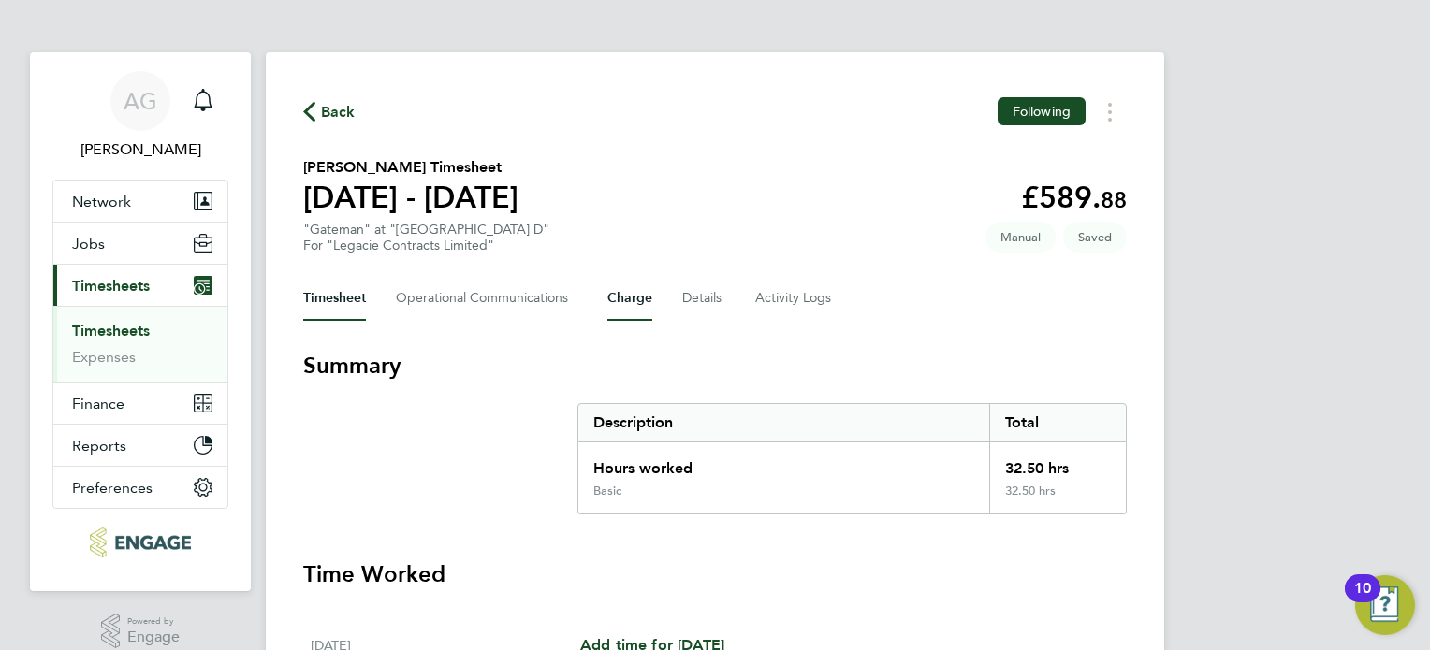
click at [638, 301] on button "Charge" at bounding box center [629, 298] width 45 height 45
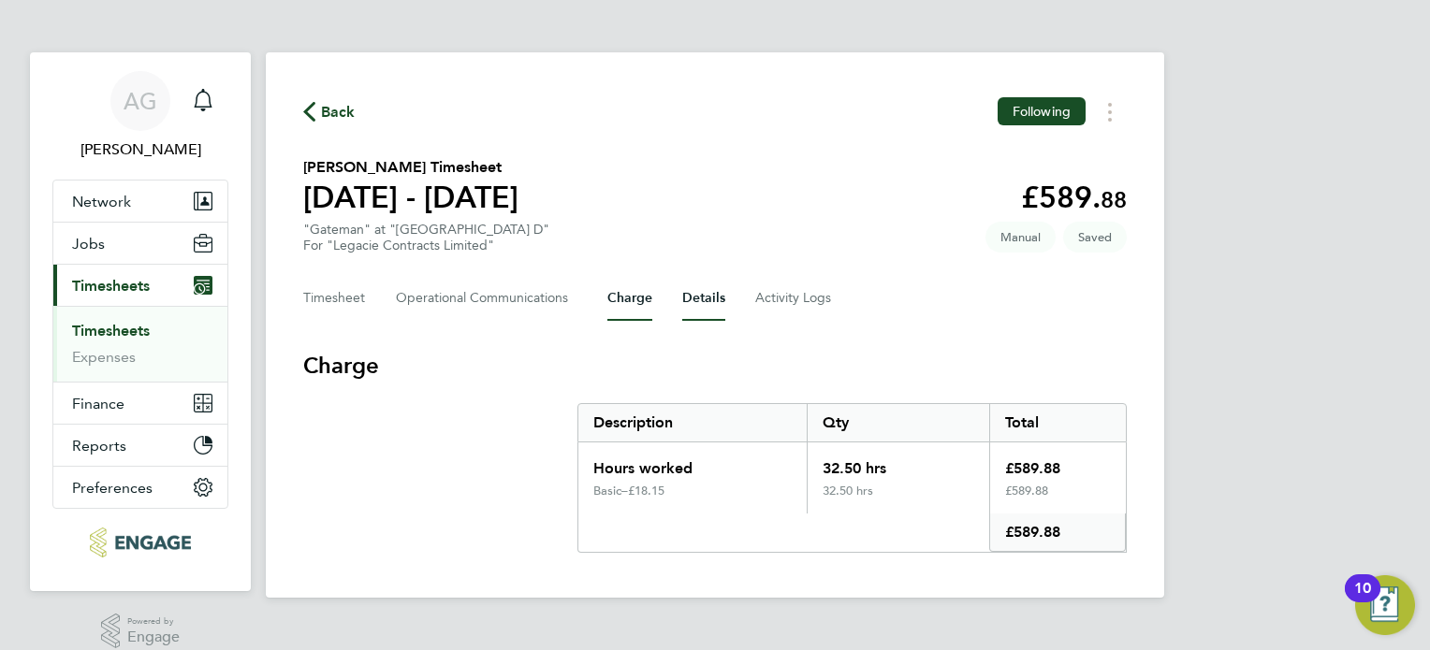
click at [689, 295] on button "Details" at bounding box center [703, 298] width 43 height 45
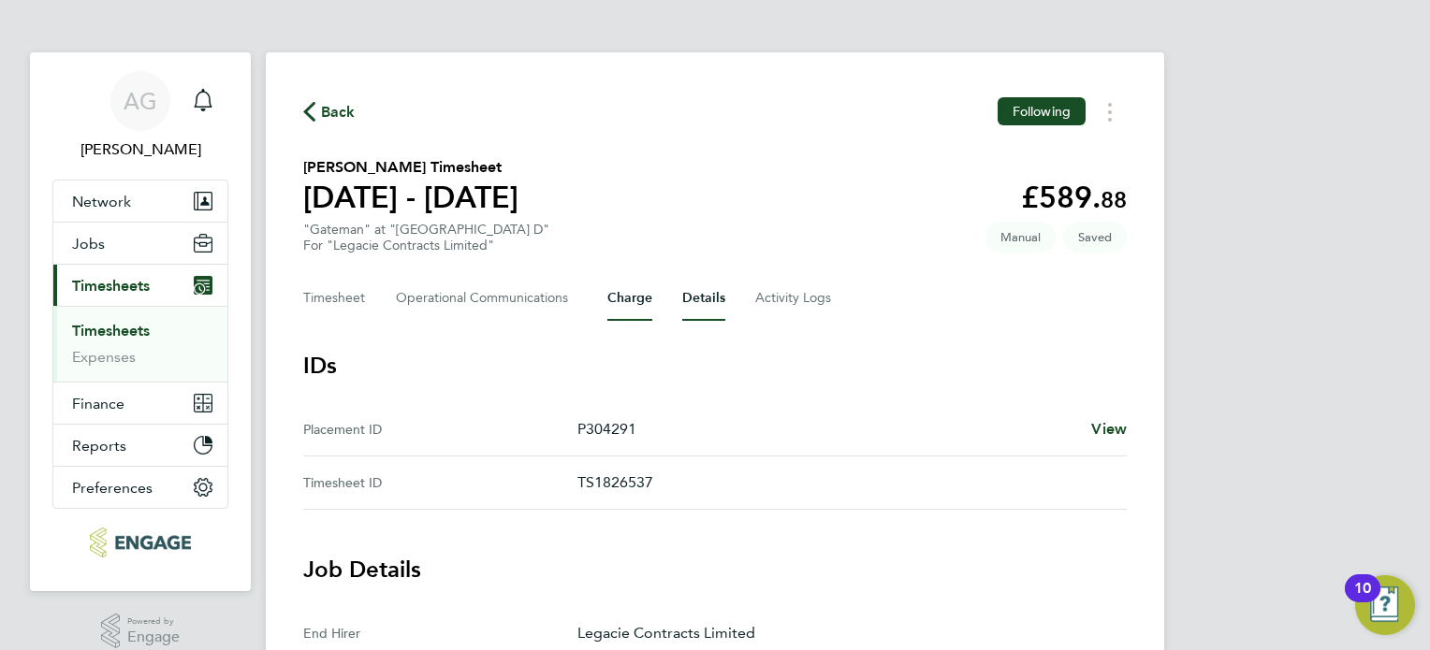
click at [627, 300] on button "Charge" at bounding box center [629, 298] width 45 height 45
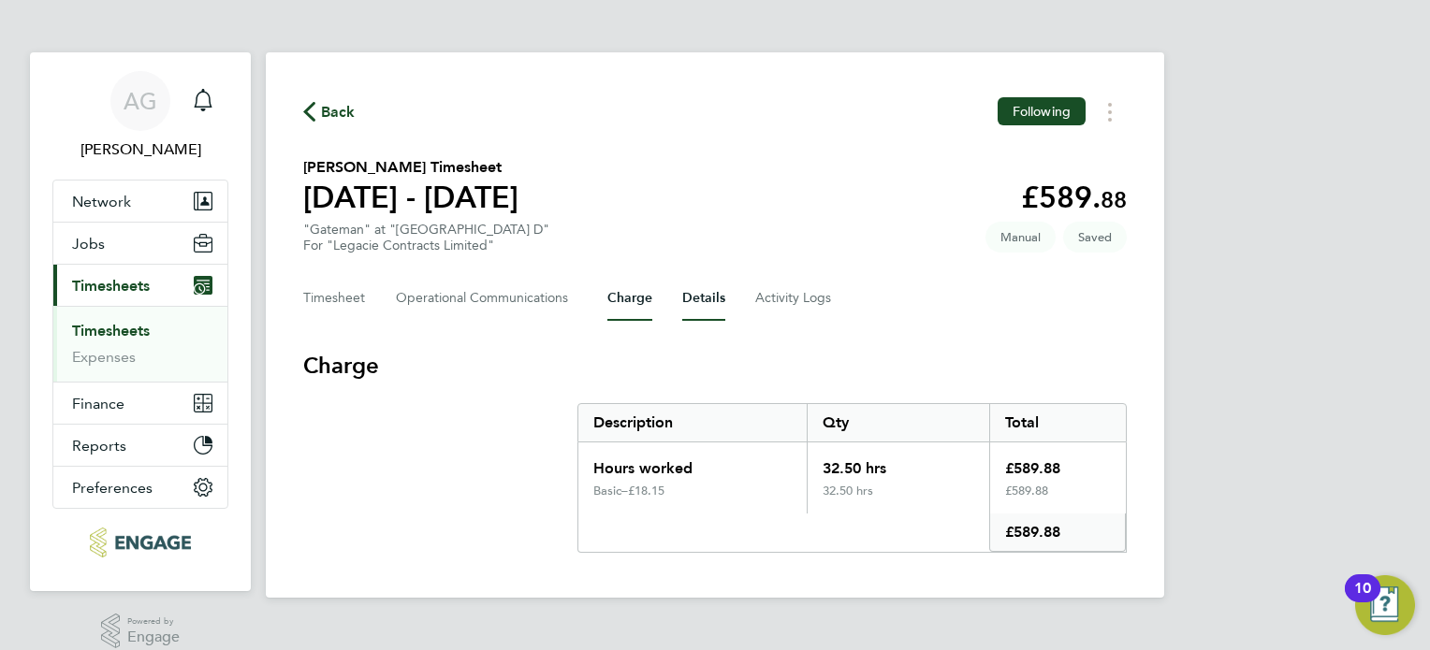
click at [715, 298] on button "Details" at bounding box center [703, 298] width 43 height 45
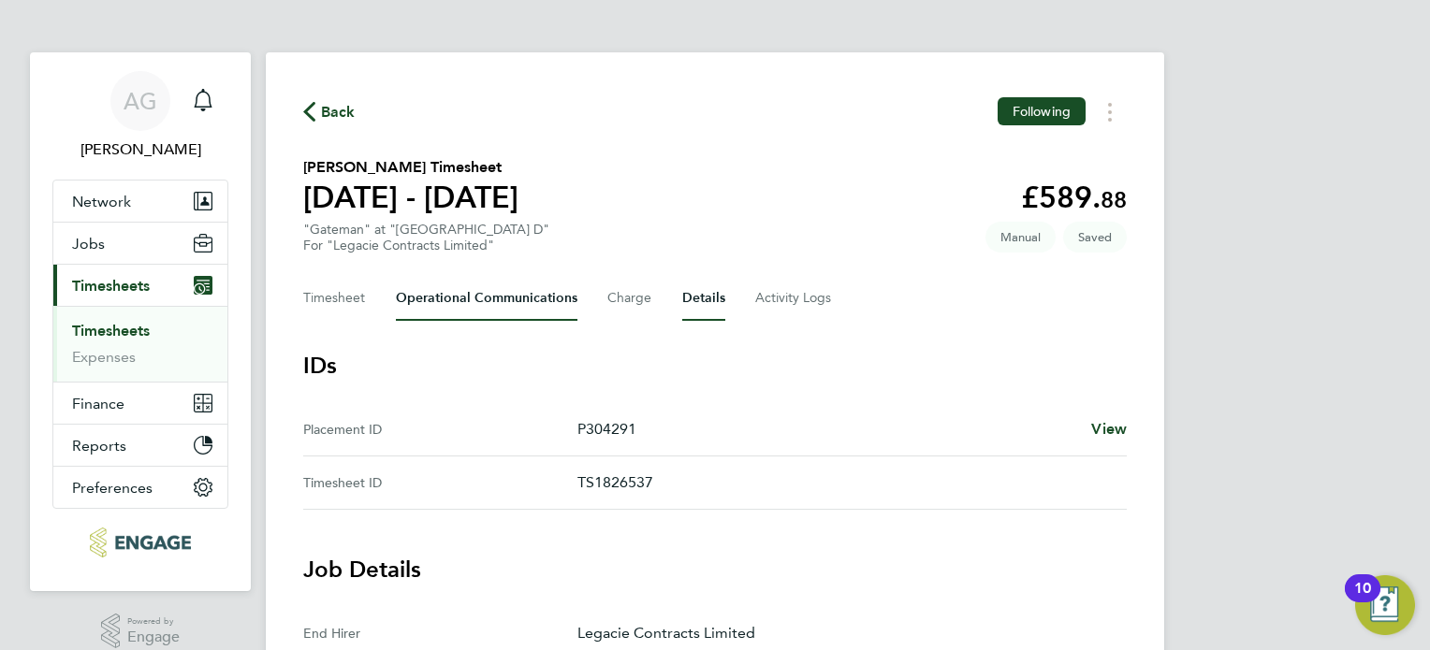
click at [453, 302] on Communications-tab "Operational Communications" at bounding box center [487, 298] width 182 height 45
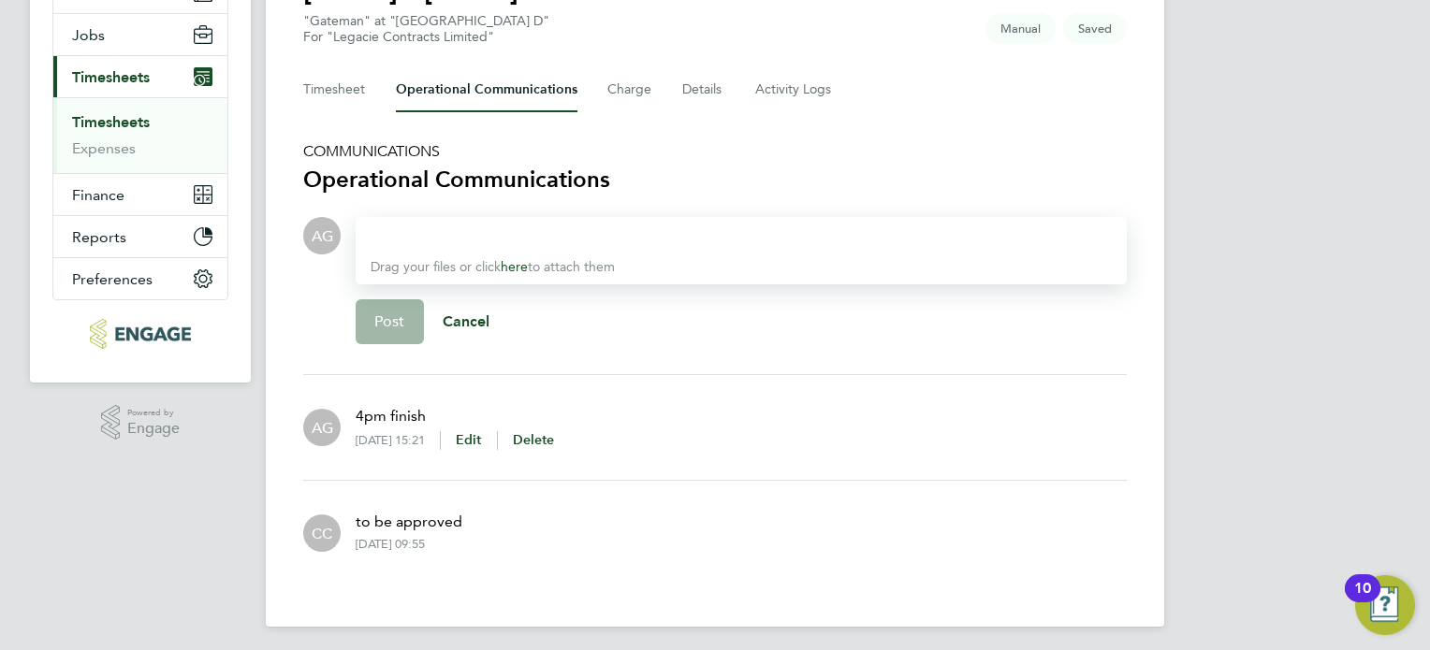
scroll to position [213, 0]
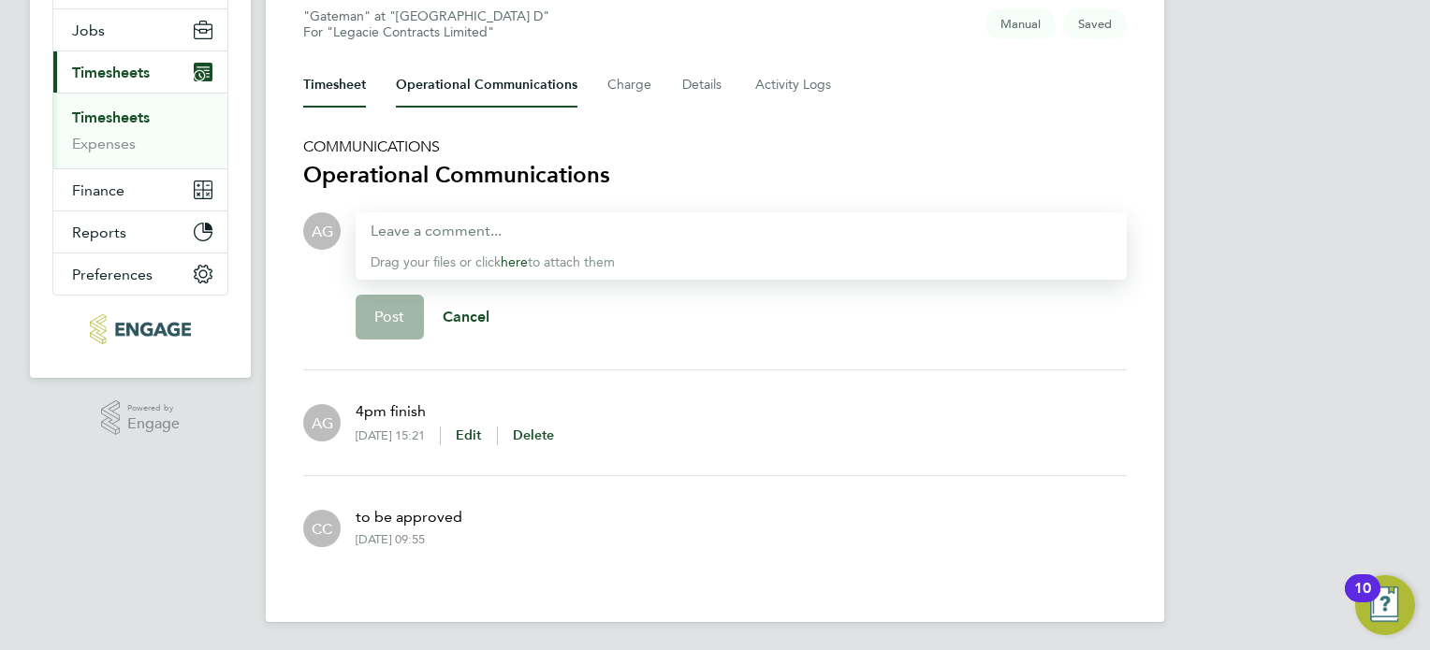
click at [334, 84] on button "Timesheet" at bounding box center [334, 85] width 63 height 45
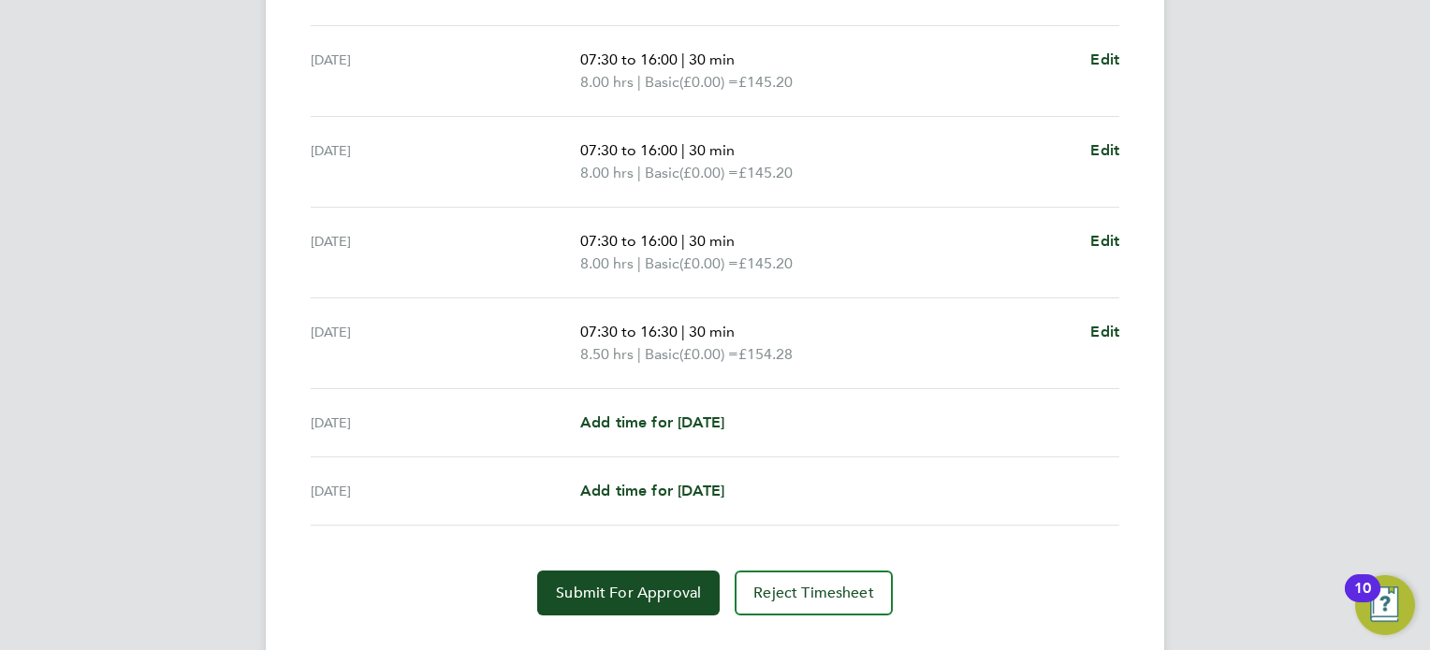
scroll to position [655, 0]
click at [1111, 332] on span "Edit" at bounding box center [1104, 331] width 29 height 18
select select "30"
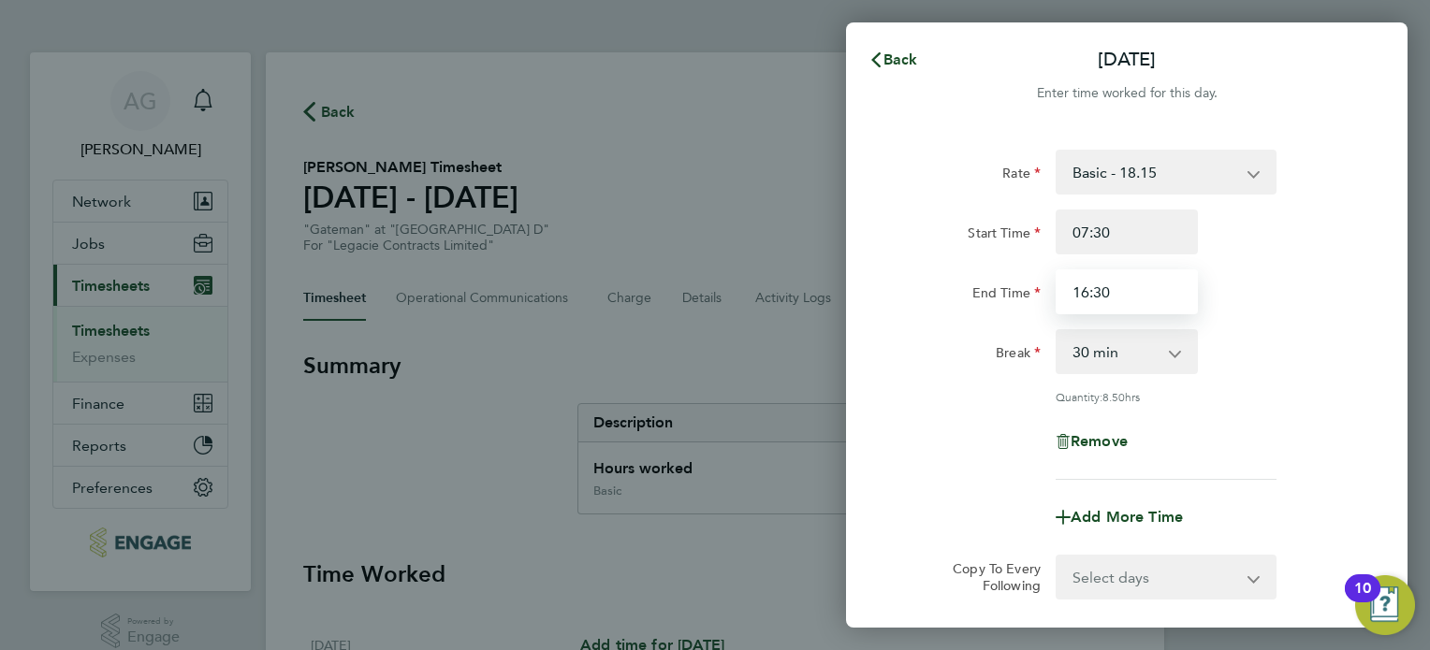
click at [1134, 296] on input "16:30" at bounding box center [1126, 291] width 142 height 45
type input "16:00"
click at [974, 416] on div "Rate Basic - 18.15 Start Time 07:30 End Time 16:00 Break 0 min 15 min 30 min 45…" at bounding box center [1126, 315] width 457 height 330
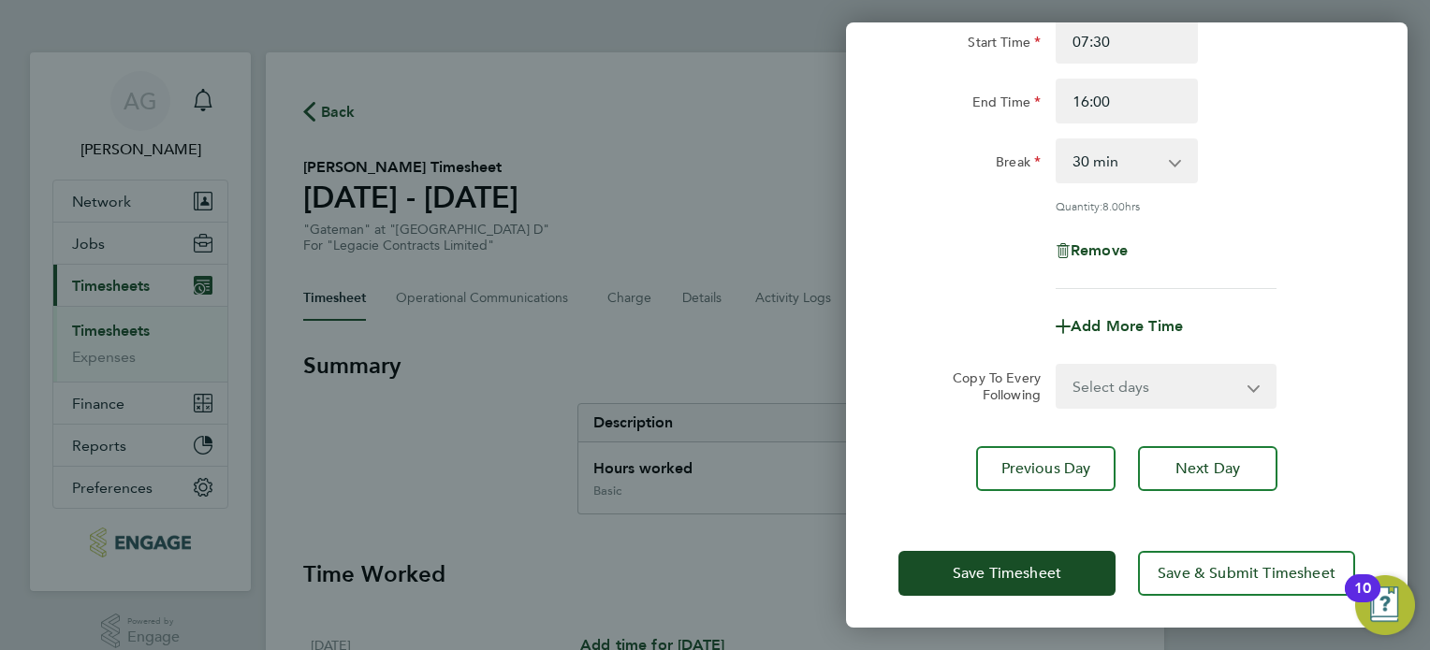
scroll to position [194, 0]
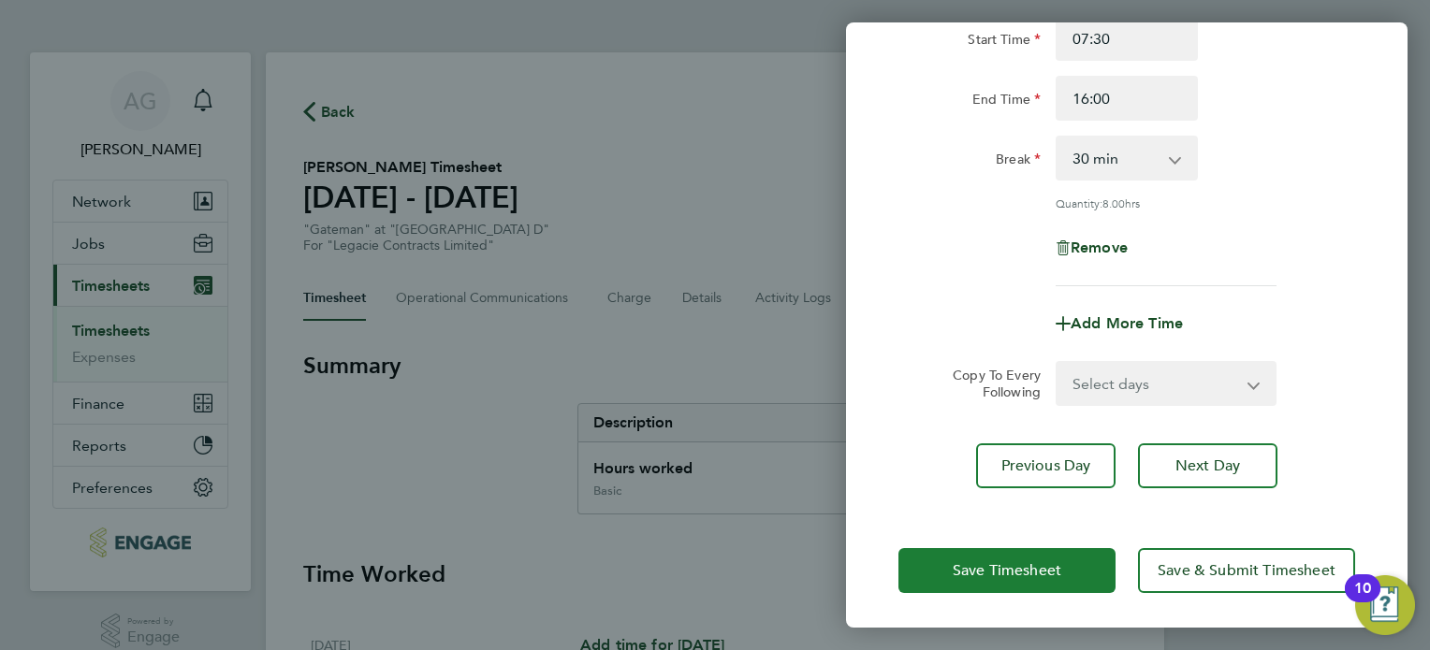
click at [1037, 563] on span "Save Timesheet" at bounding box center [1006, 570] width 109 height 19
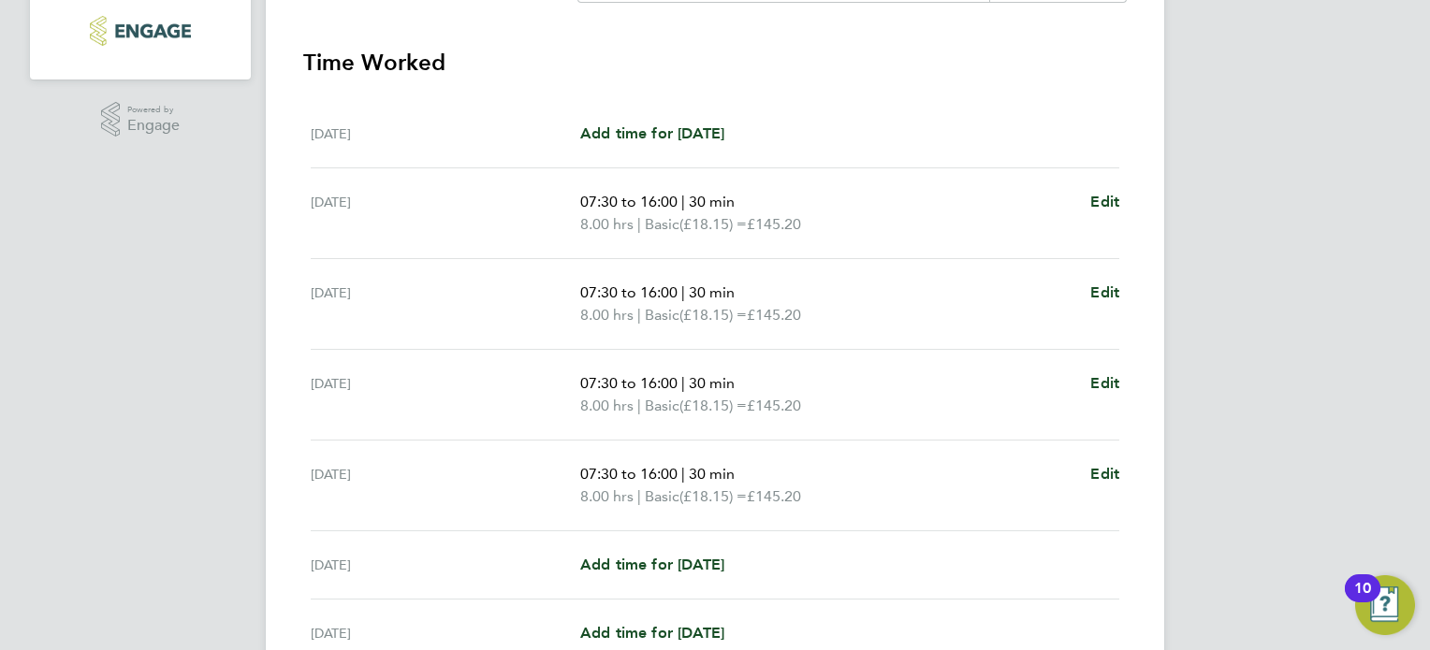
scroll to position [691, 0]
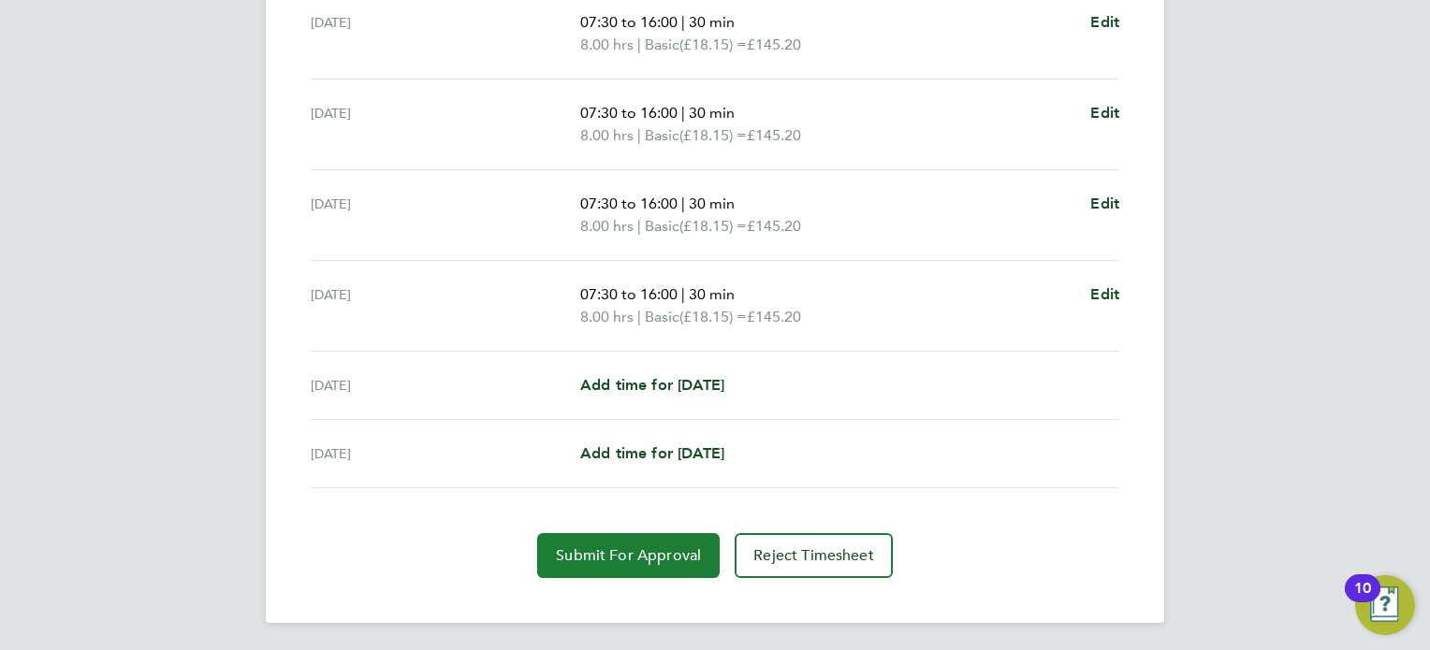
click at [628, 550] on span "Submit For Approval" at bounding box center [628, 555] width 145 height 19
click at [604, 547] on span "Approve Timesheet" at bounding box center [628, 555] width 138 height 19
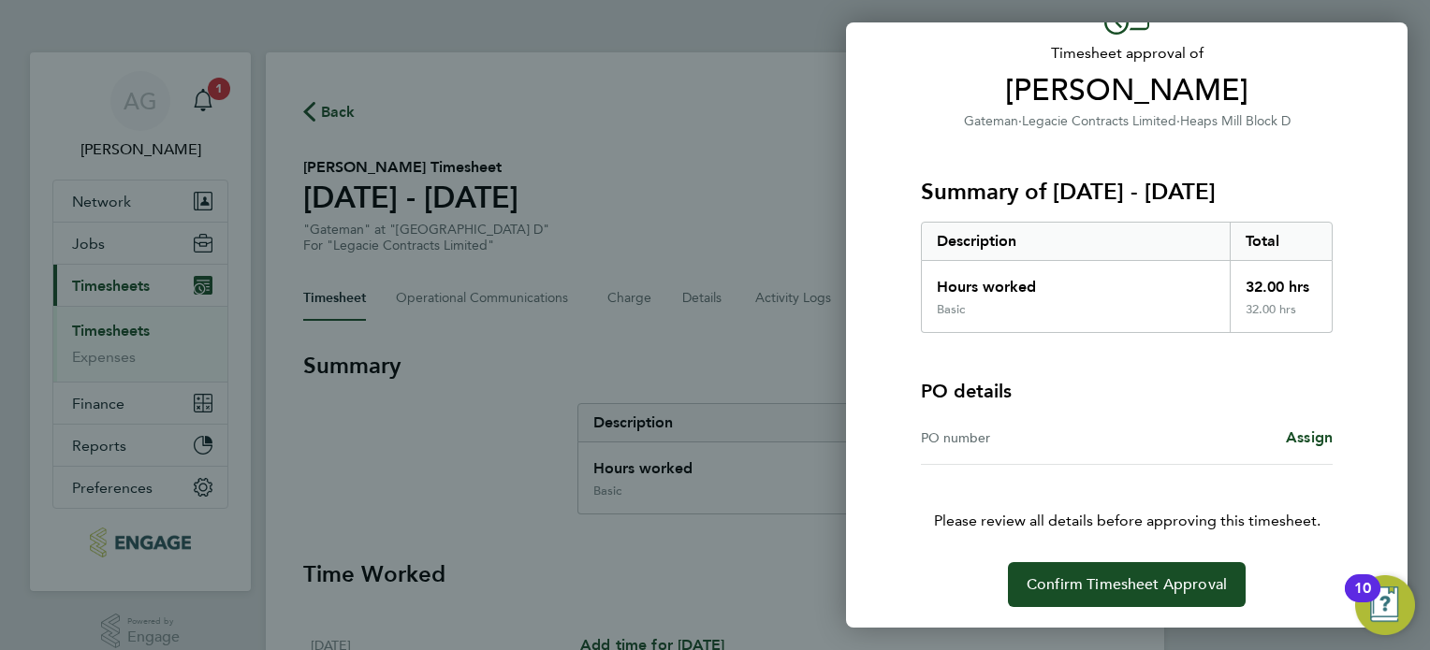
scroll to position [116, 0]
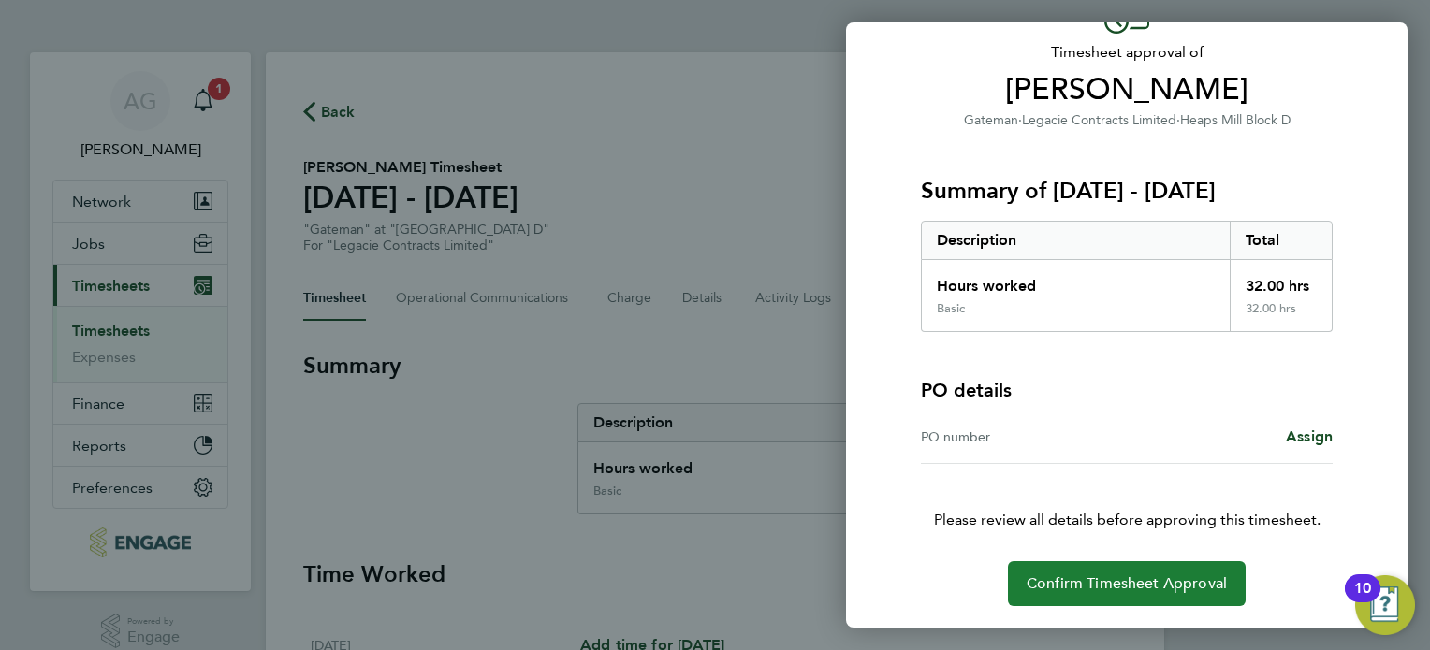
click at [1153, 578] on span "Confirm Timesheet Approval" at bounding box center [1126, 583] width 200 height 19
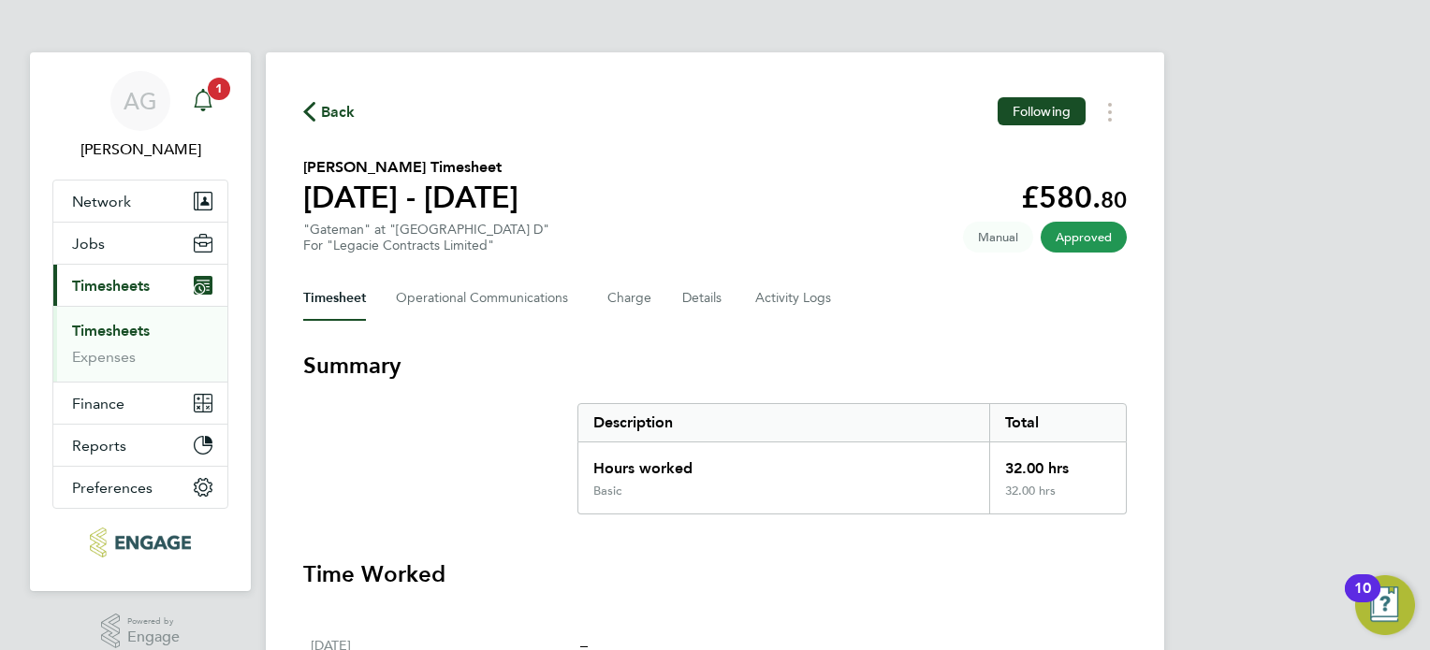
click at [214, 93] on span "1" at bounding box center [219, 89] width 22 height 22
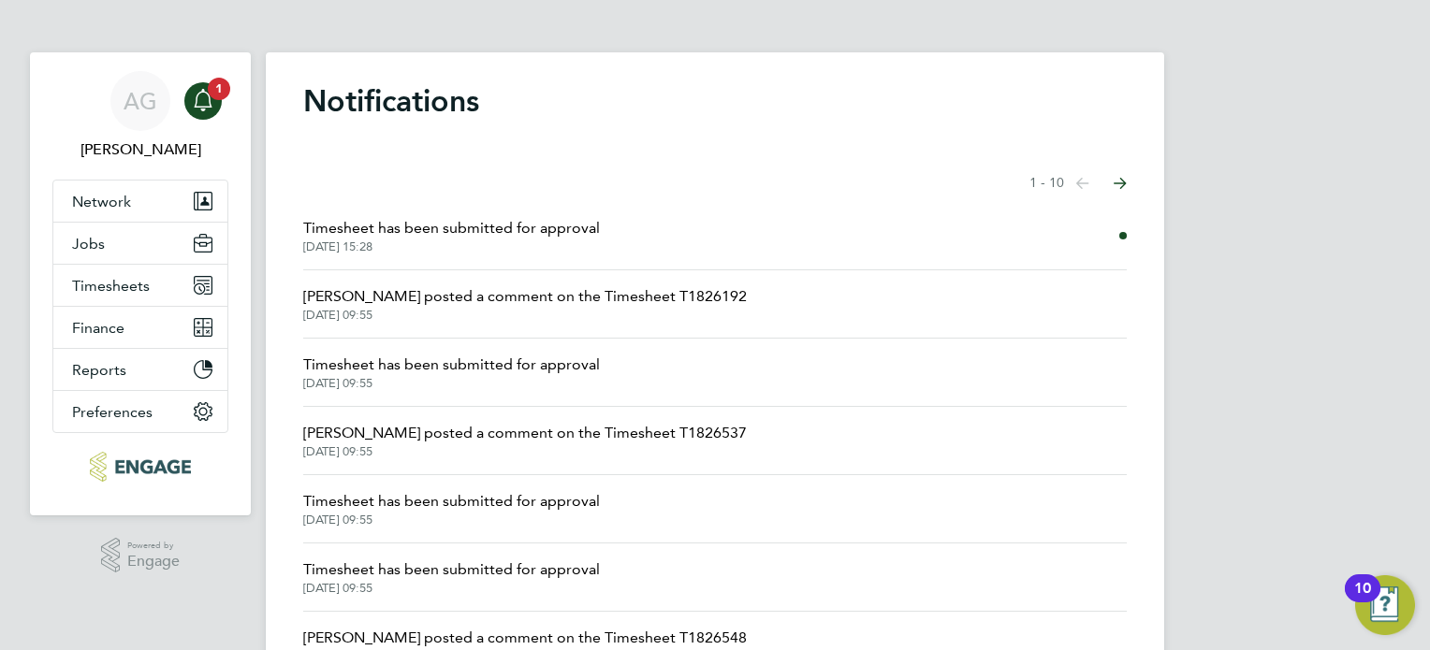
click at [463, 235] on span "Timesheet has been submitted for approval" at bounding box center [451, 228] width 297 height 22
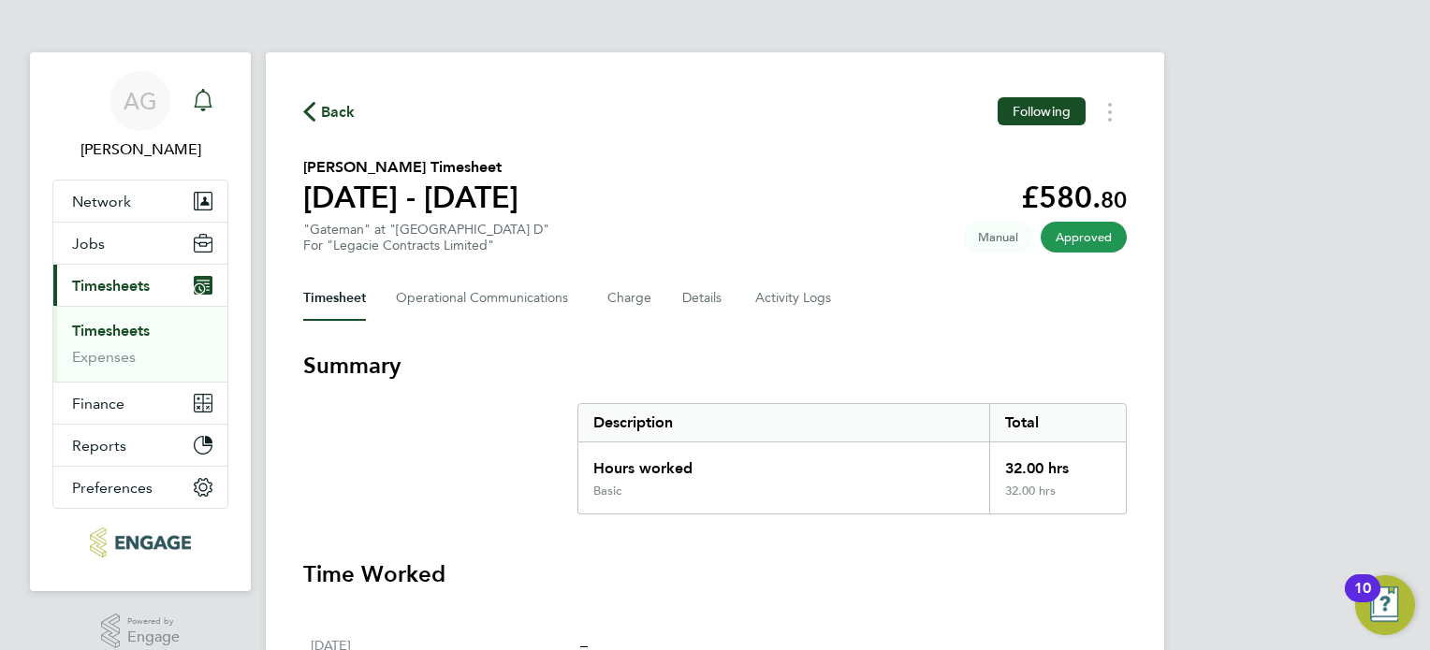
click at [196, 99] on icon "Main navigation" at bounding box center [203, 98] width 18 height 19
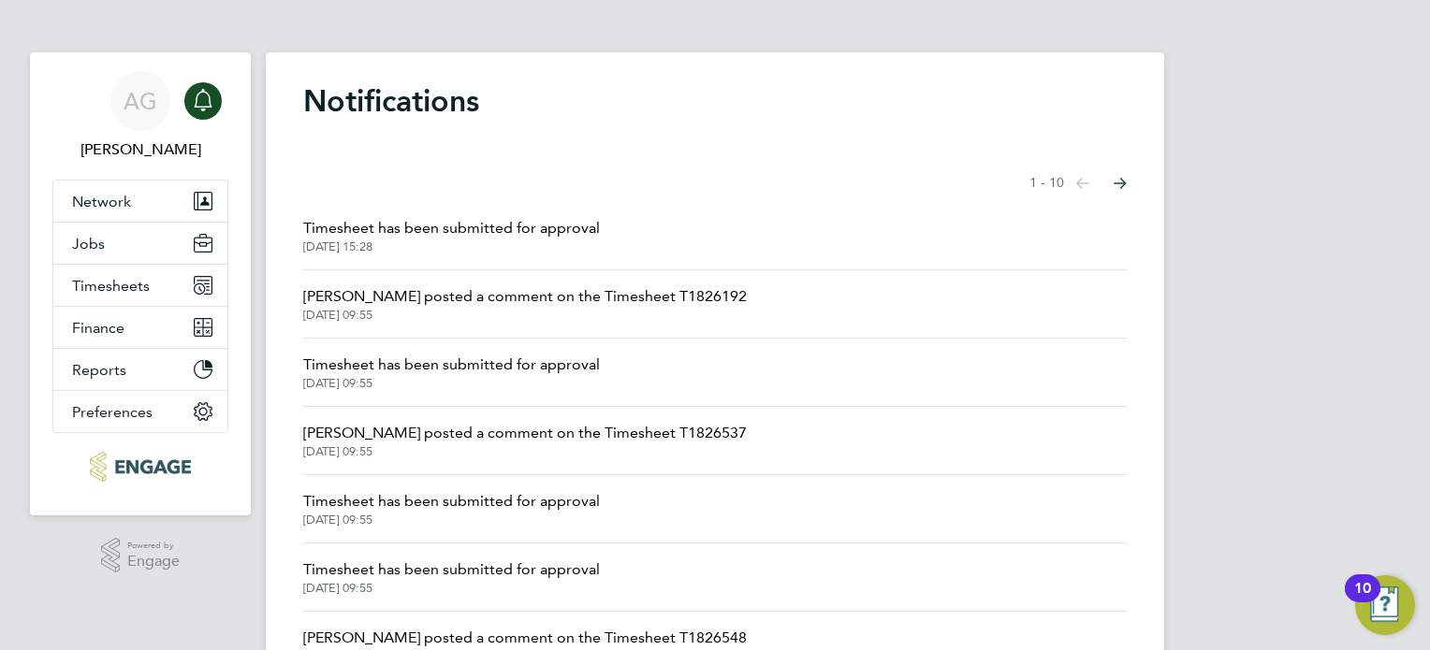
click at [457, 361] on span "Timesheet has been submitted for approval" at bounding box center [451, 365] width 297 height 22
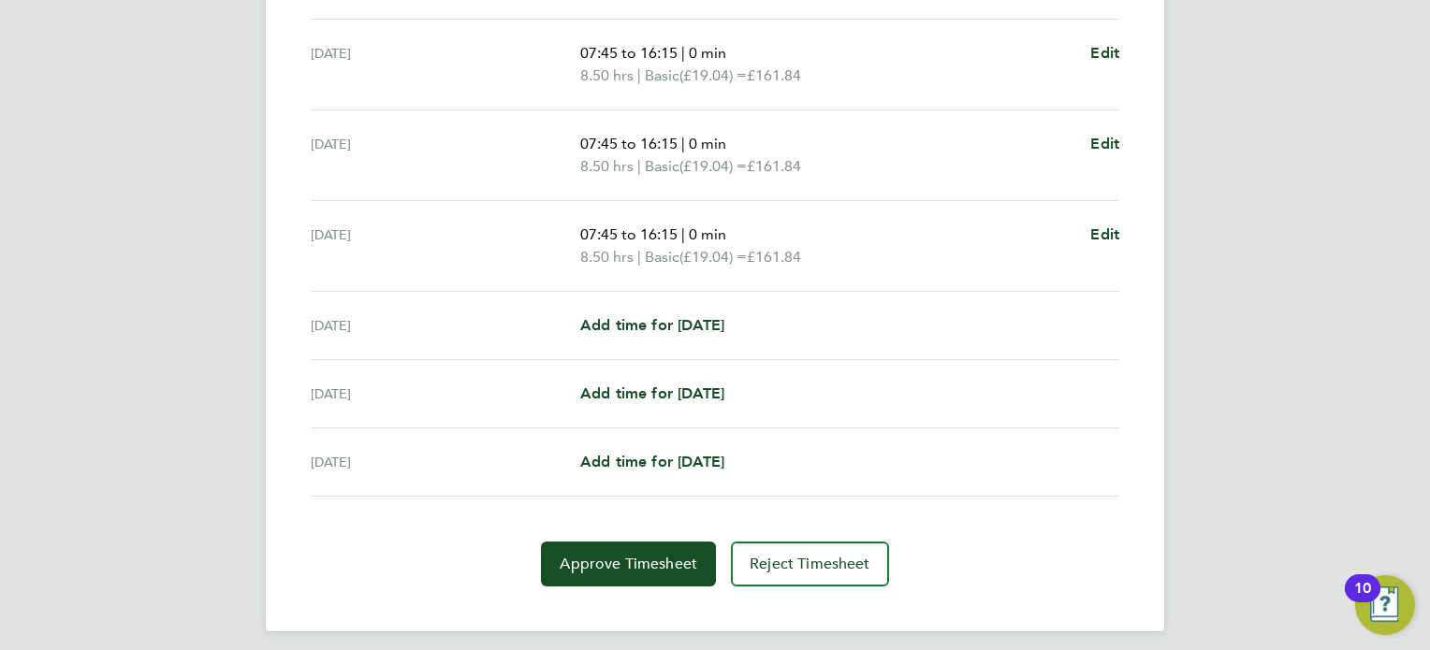
scroll to position [691, 0]
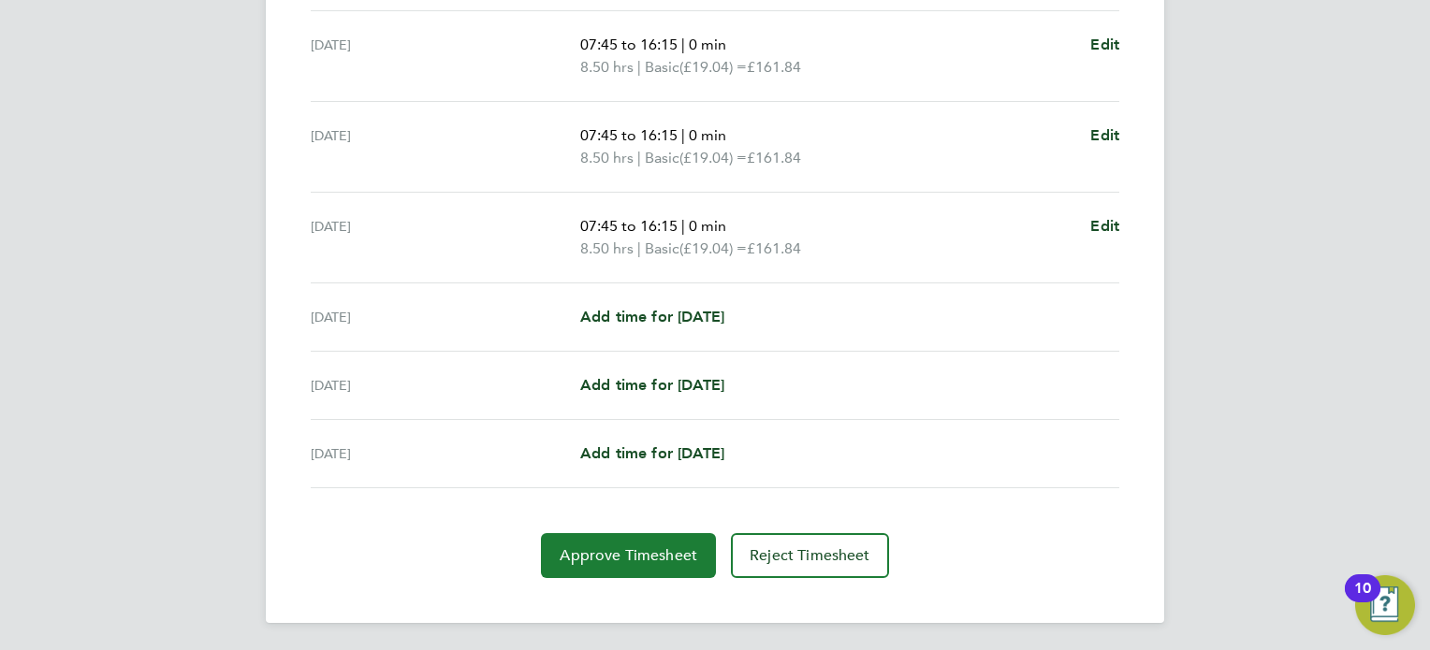
click at [651, 548] on span "Approve Timesheet" at bounding box center [628, 555] width 138 height 19
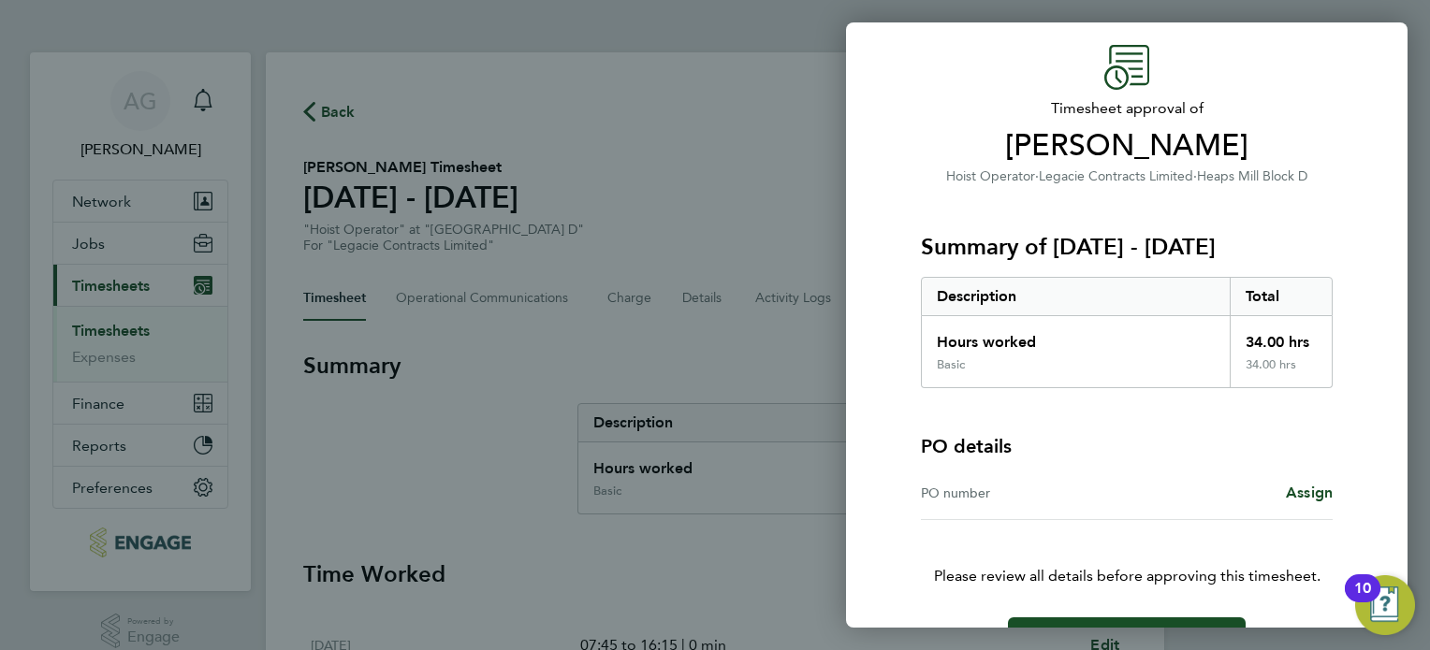
scroll to position [116, 0]
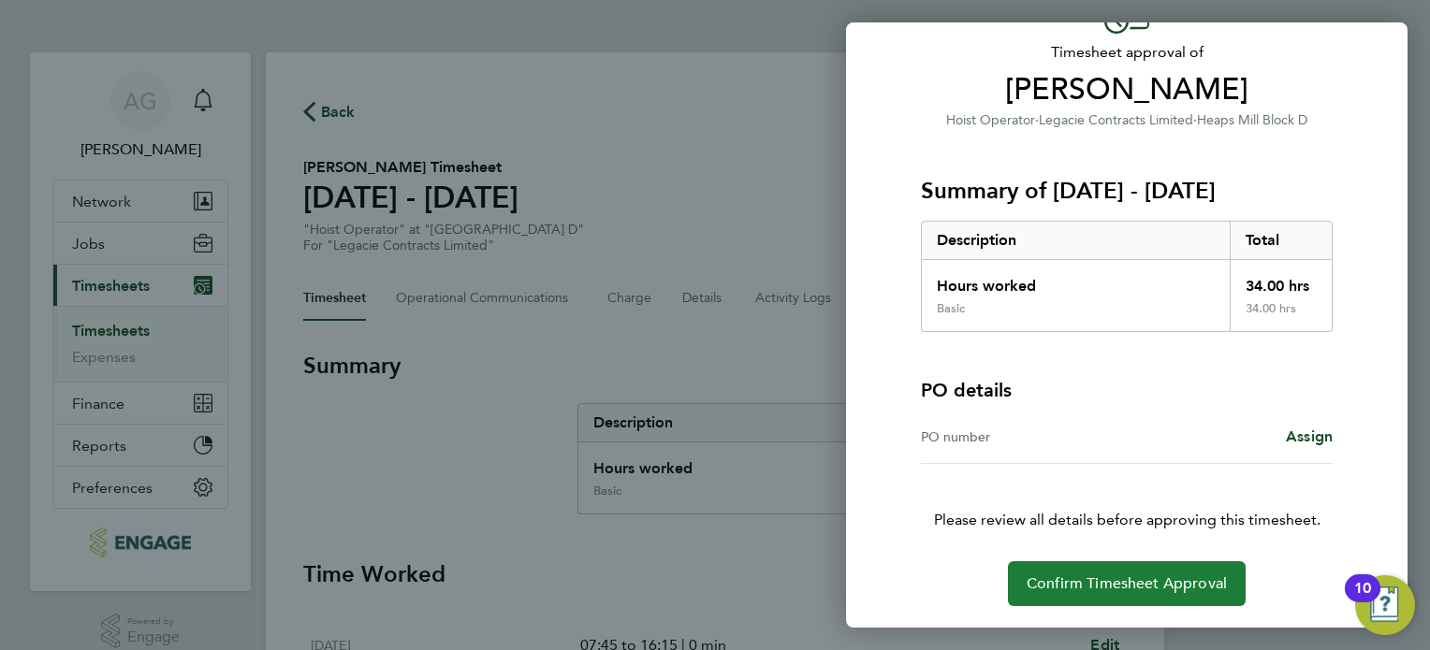
click at [1101, 582] on span "Confirm Timesheet Approval" at bounding box center [1126, 583] width 200 height 19
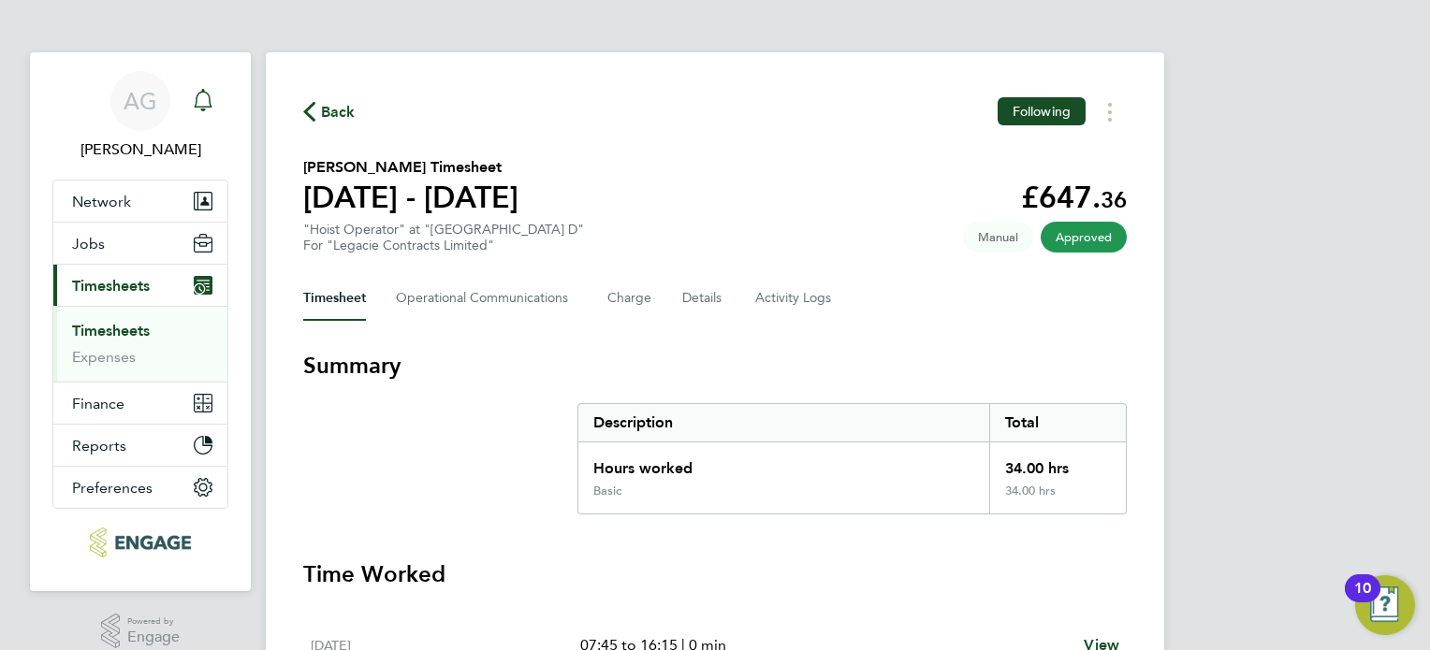
click at [209, 89] on icon "Main navigation" at bounding box center [203, 100] width 22 height 22
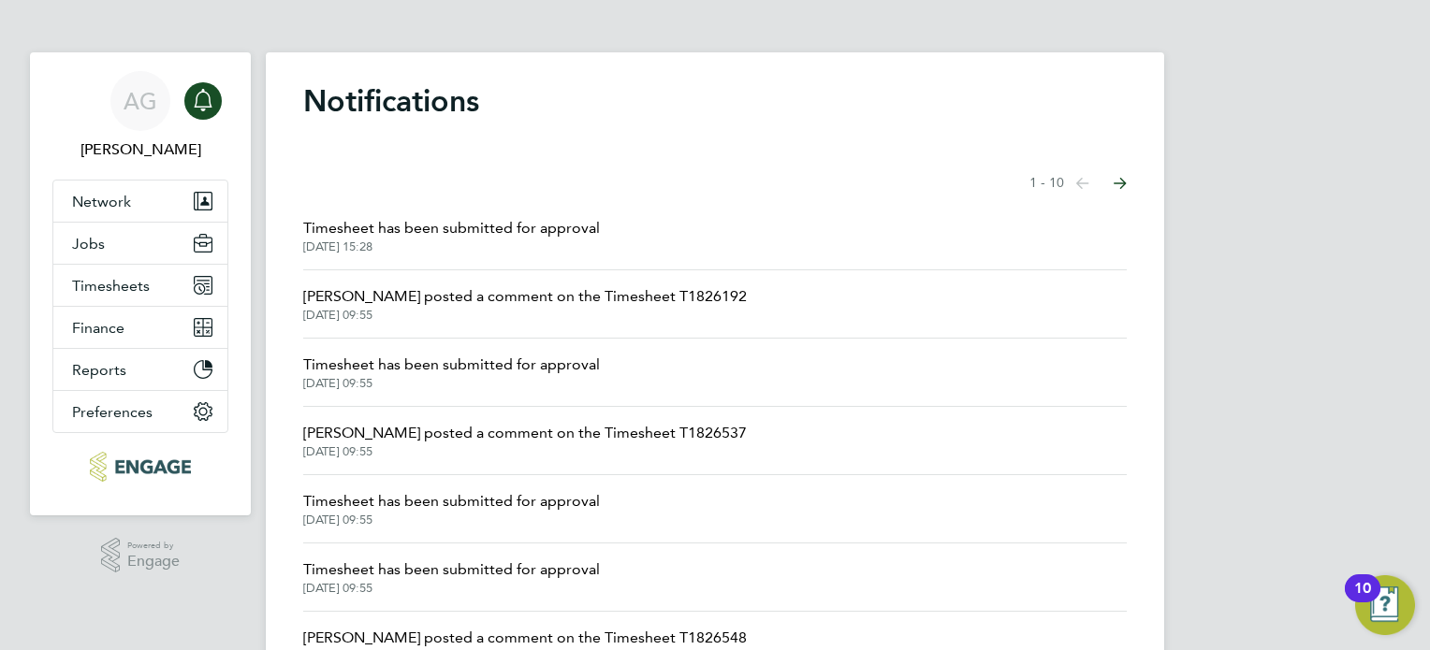
click at [210, 96] on icon "Main navigation" at bounding box center [203, 100] width 22 height 22
click at [400, 305] on span "[PERSON_NAME] posted a comment on the Timesheet T1826192" at bounding box center [524, 296] width 443 height 22
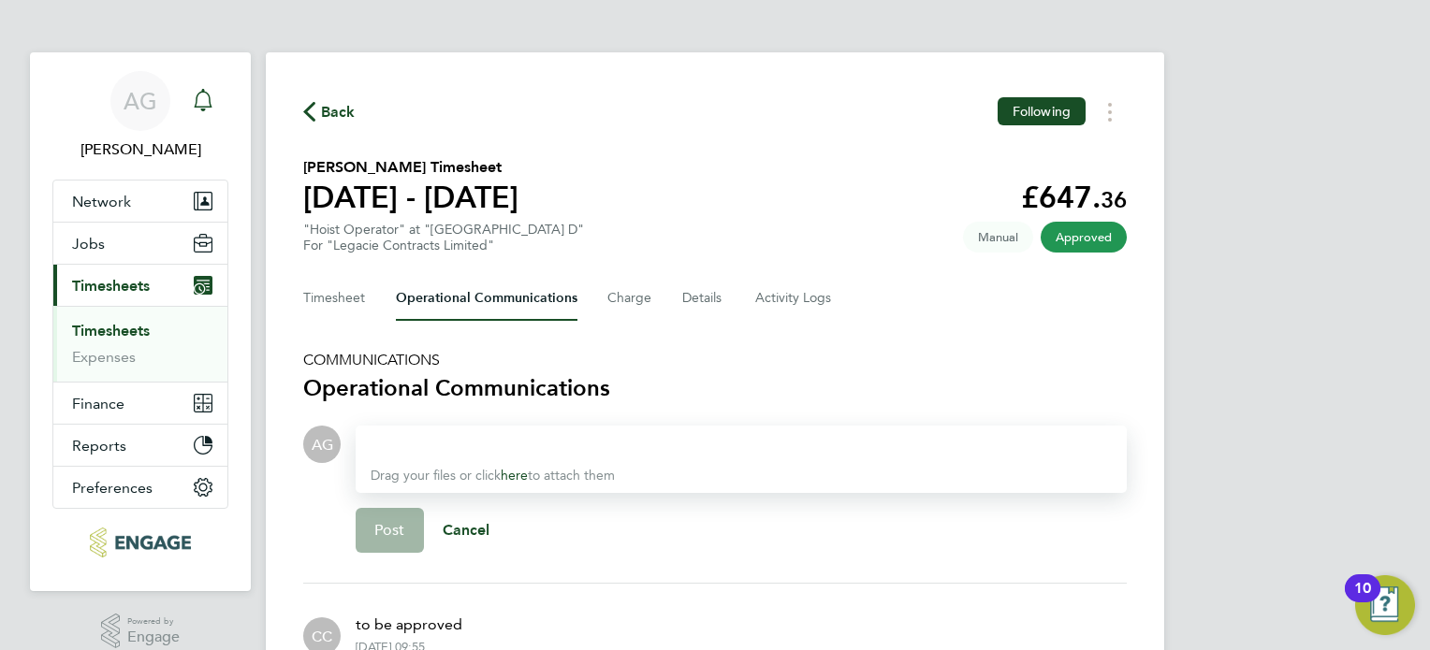
click at [203, 89] on icon "Main navigation" at bounding box center [203, 98] width 18 height 19
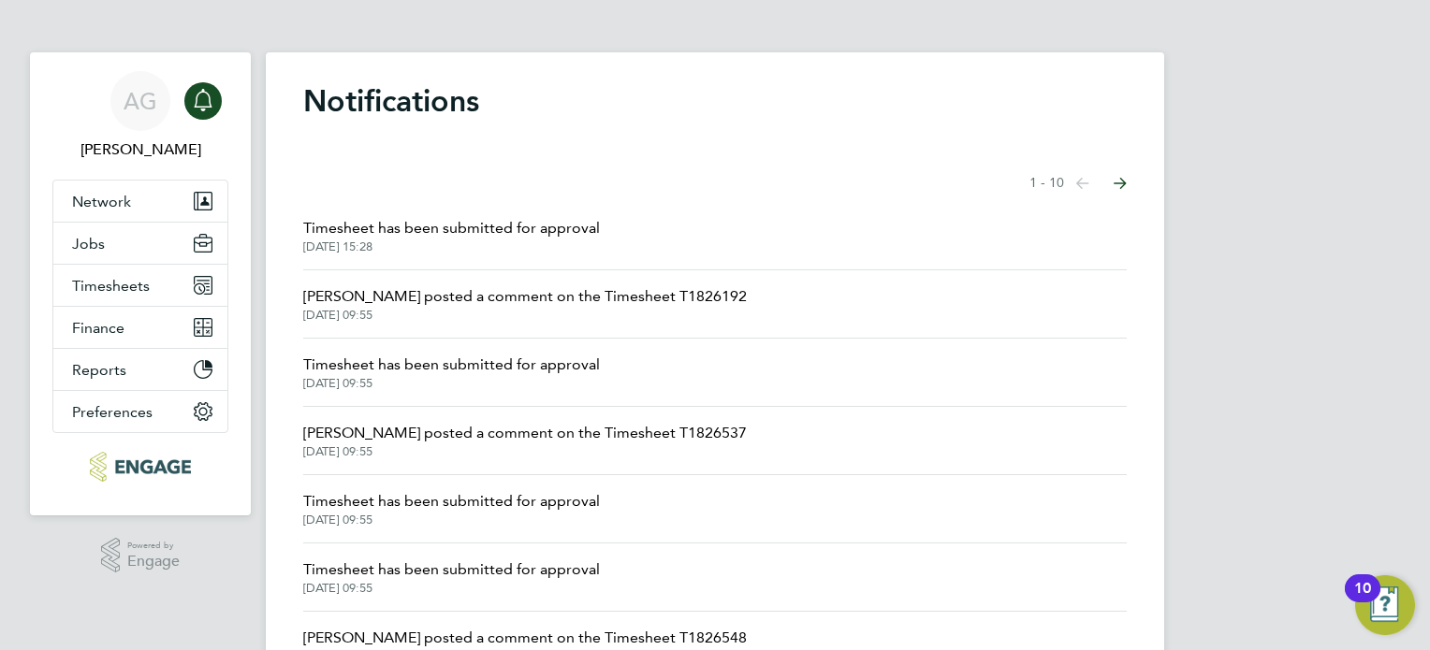
click at [357, 362] on span "Timesheet has been submitted for approval" at bounding box center [451, 365] width 297 height 22
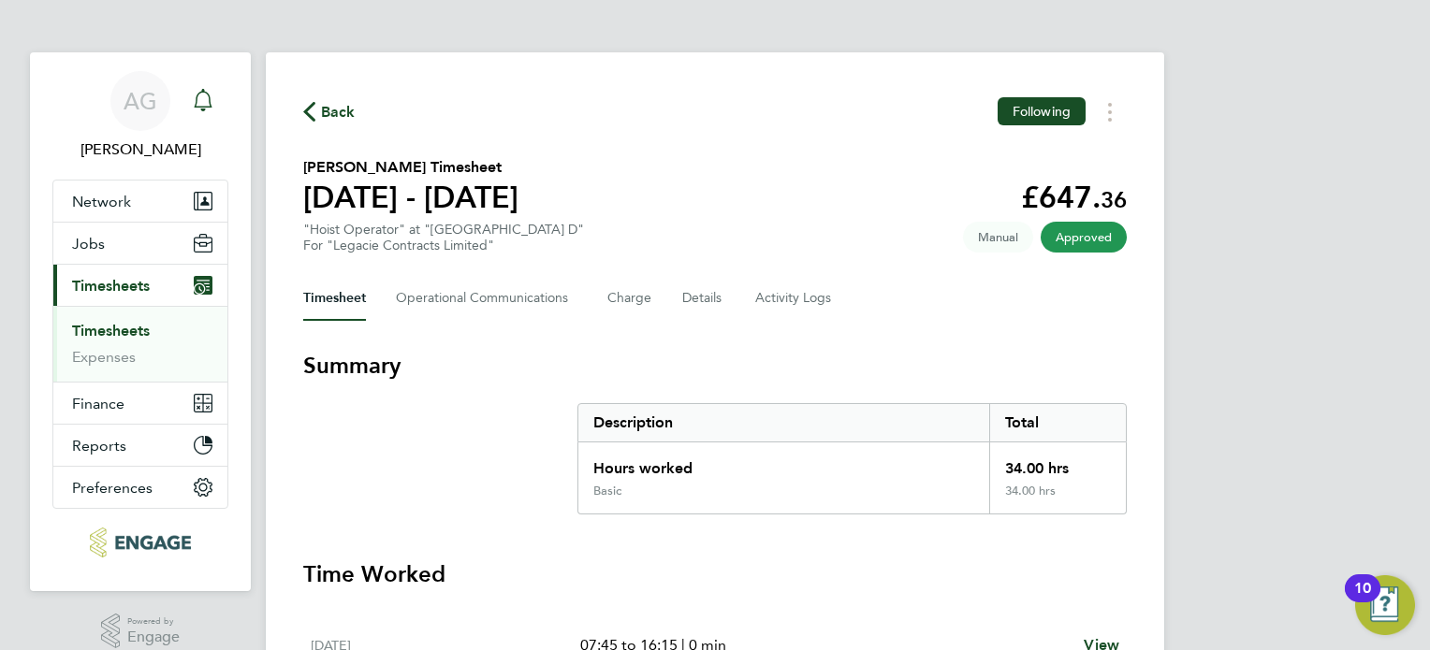
click at [213, 97] on div "Main navigation" at bounding box center [202, 100] width 37 height 37
